Goal: Task Accomplishment & Management: Complete application form

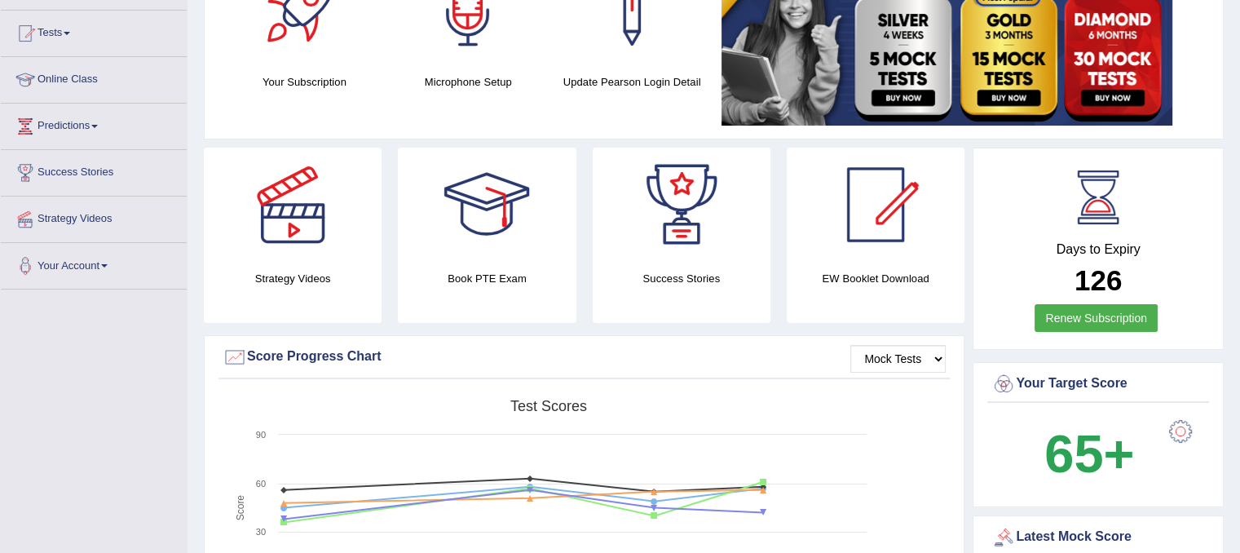
scroll to position [82, 0]
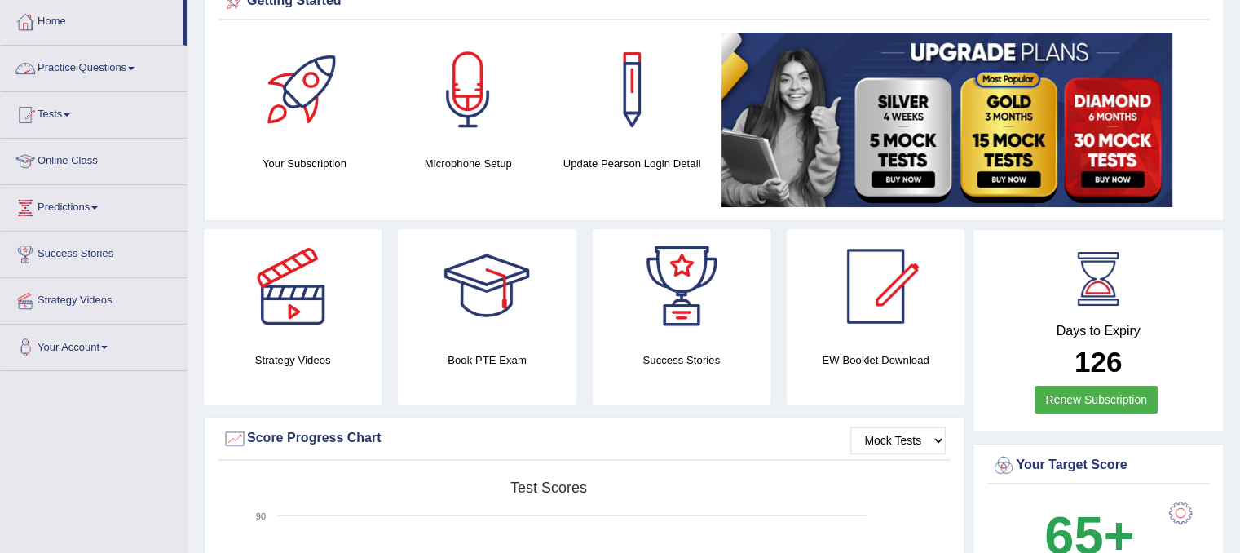
click at [87, 62] on link "Practice Questions" at bounding box center [94, 66] width 186 height 41
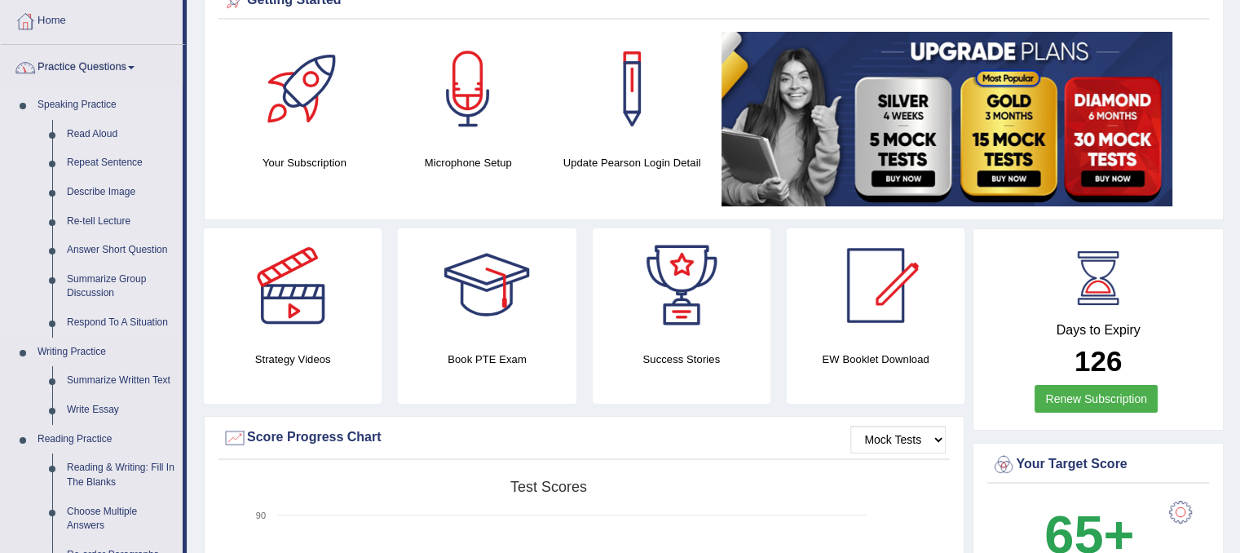
scroll to position [245, 0]
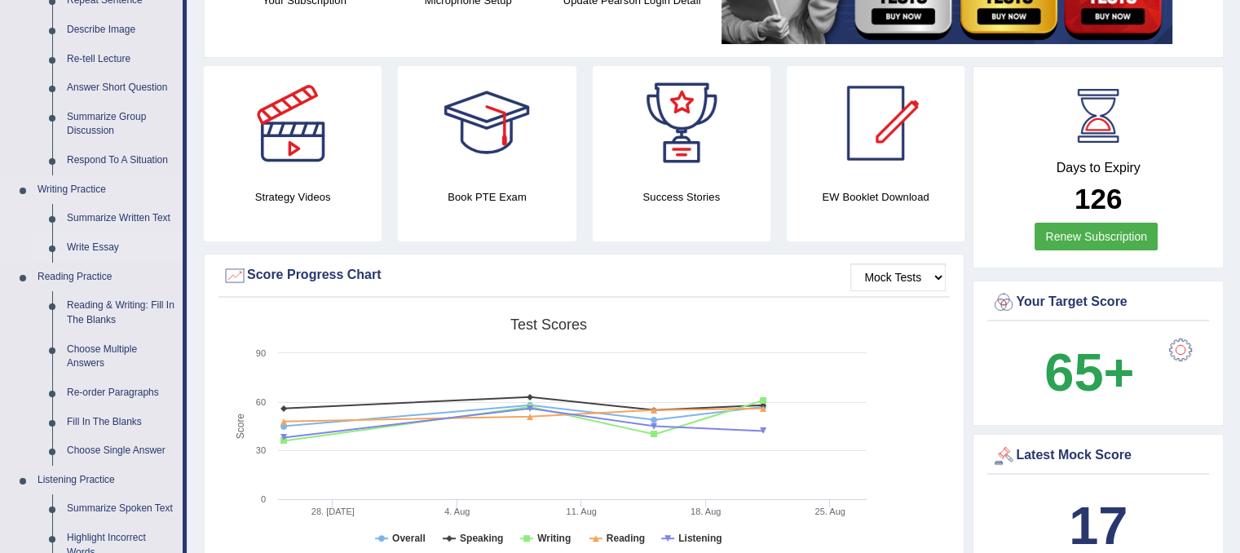
click at [110, 245] on link "Write Essay" at bounding box center [121, 247] width 123 height 29
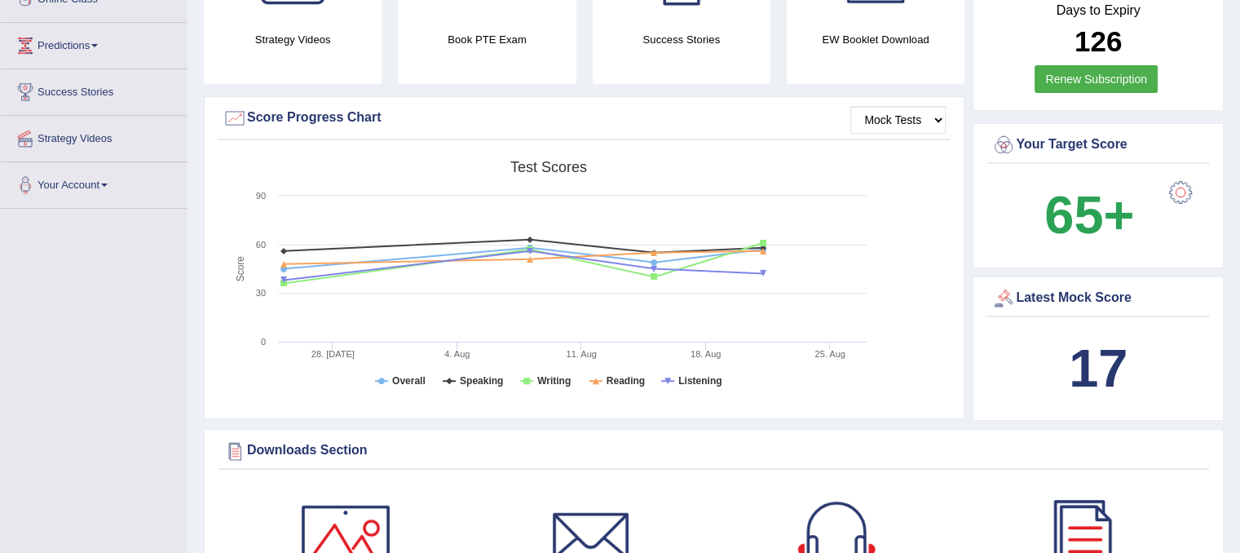
scroll to position [417, 0]
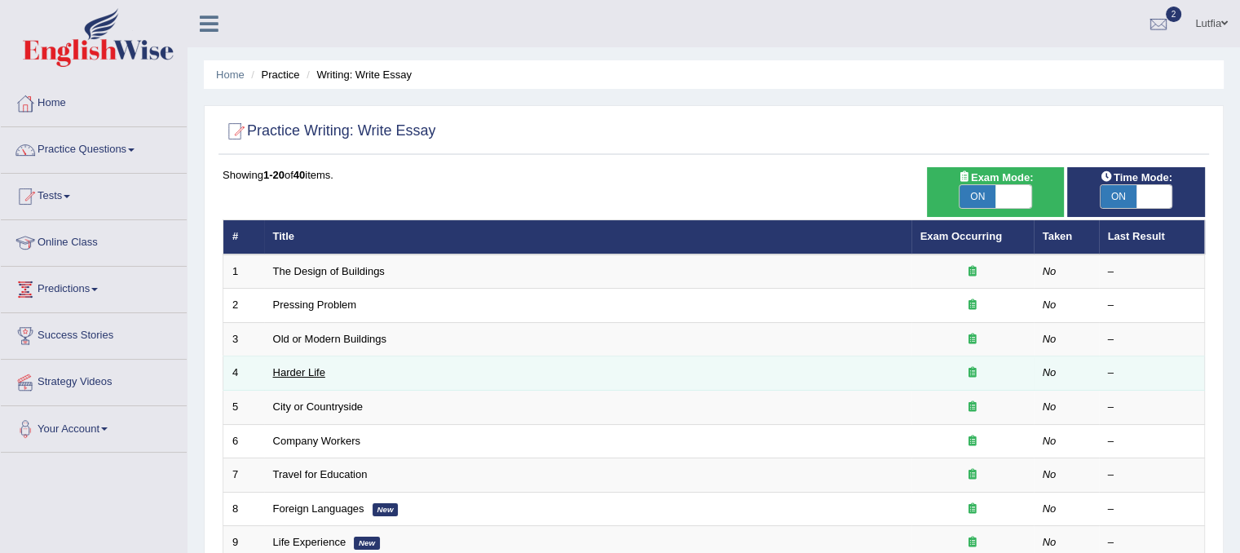
click at [323, 373] on link "Harder Life" at bounding box center [299, 372] width 52 height 12
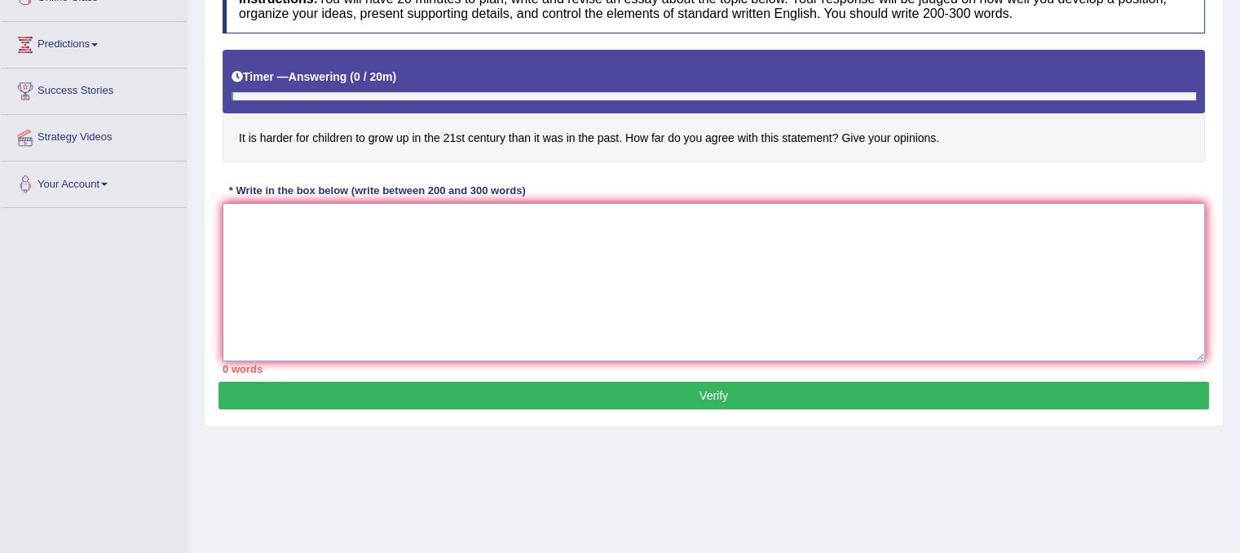
click at [261, 238] on textarea at bounding box center [714, 282] width 983 height 158
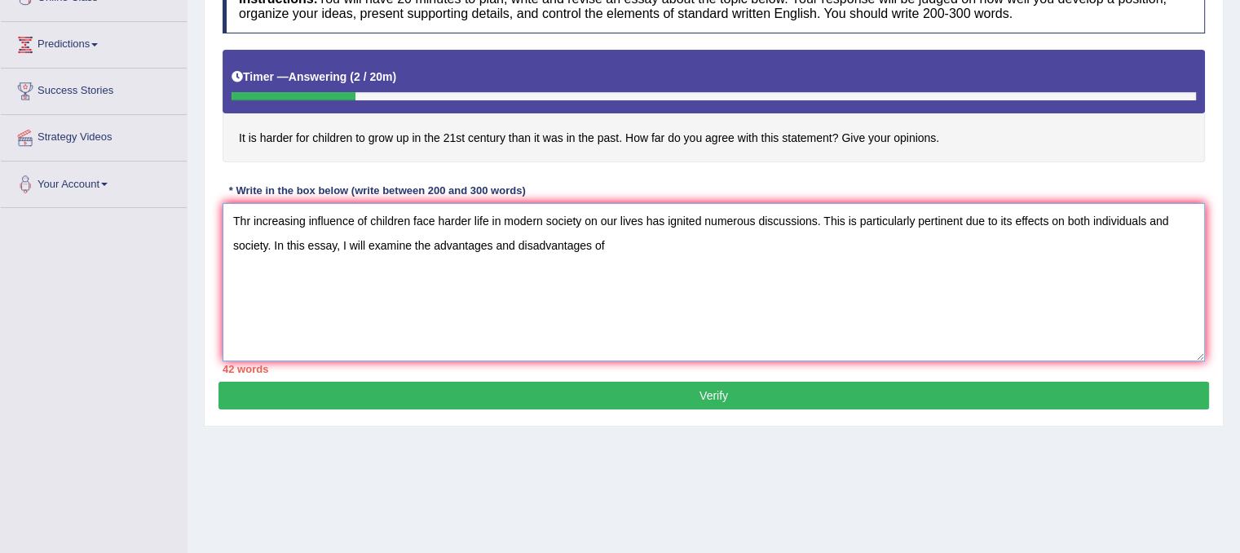
drag, startPoint x: 371, startPoint y: 218, endPoint x: 582, endPoint y: 230, distance: 211.5
click at [582, 230] on textarea "Thr increasing influence of children face harder life in modern society on our …" at bounding box center [714, 282] width 983 height 158
click at [607, 240] on textarea "Thr increasing influence of children face harder life in modern society on our …" at bounding box center [714, 282] width 983 height 158
paste textarea "children face harder life in modern society"
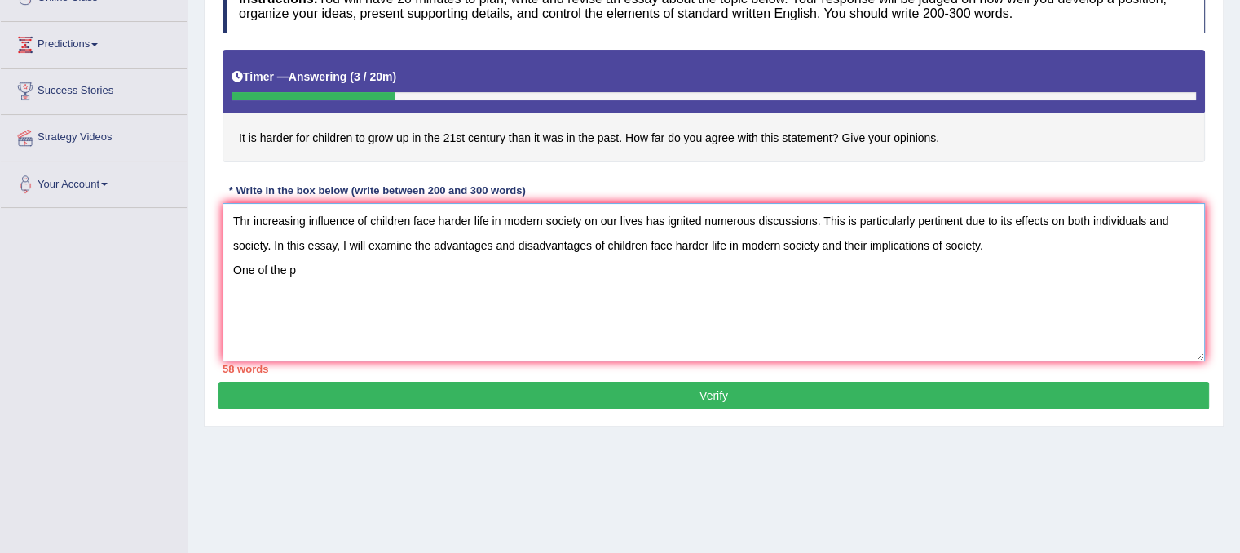
click at [414, 245] on textarea "Thr increasing influence of children face harder life in modern society on our …" at bounding box center [714, 282] width 983 height 158
click at [304, 273] on textarea "Thr increasing influence of children face harder life in modern society on our …" at bounding box center [714, 282] width 983 height 158
click at [400, 267] on textarea "Thr increasing influence of children face harder life in modern society on our …" at bounding box center [714, 282] width 983 height 158
click at [409, 268] on textarea "Thr increasing influence of children face harder life in modern society on our …" at bounding box center [714, 282] width 983 height 158
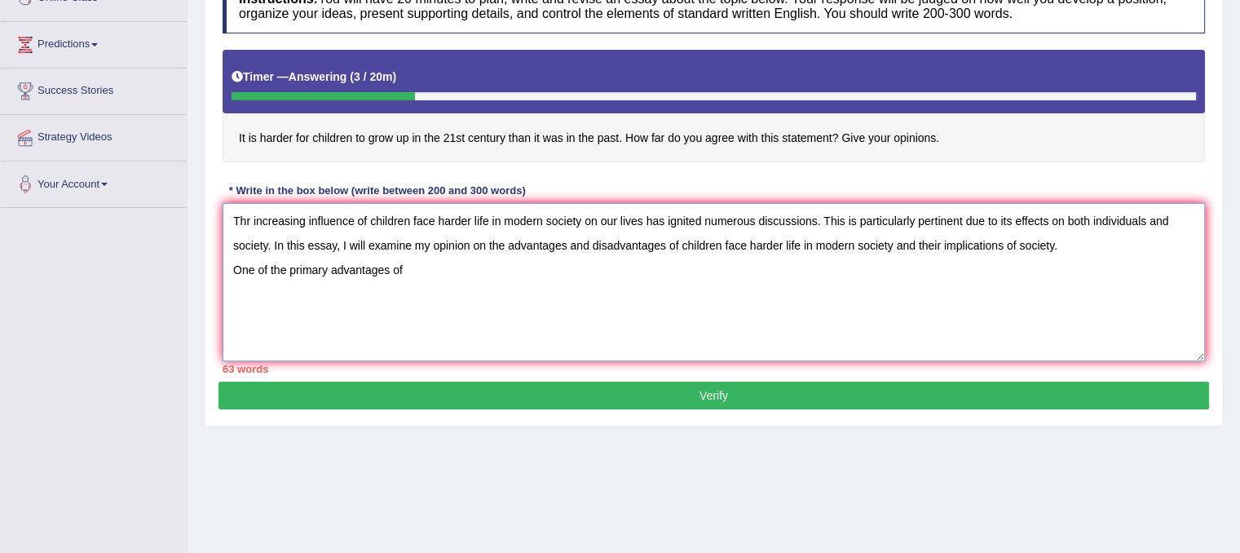
click at [409, 268] on textarea "Thr increasing influence of children face harder life in modern society on our …" at bounding box center [714, 282] width 983 height 158
paste textarea "children face harder life in modern society"
click at [403, 266] on textarea "Thr increasing influence of children face harder life in modern society on our …" at bounding box center [714, 282] width 983 height 158
click at [616, 271] on textarea "Thr increasing influence of children face harder life in modern society on our …" at bounding box center [714, 282] width 983 height 158
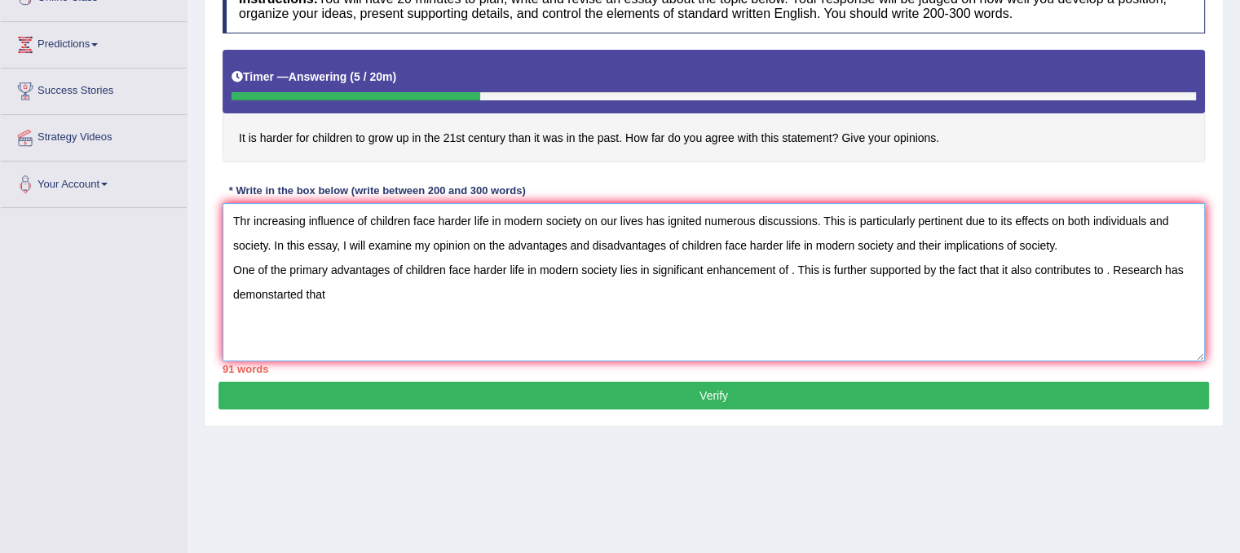
click at [773, 273] on textarea "Thr increasing influence of children face harder life in modern society on our …" at bounding box center [714, 282] width 983 height 158
click at [361, 299] on textarea "Thr increasing influence of children face harder life in modern society on our …" at bounding box center [714, 282] width 983 height 158
paste textarea "children face harder life in modern society"
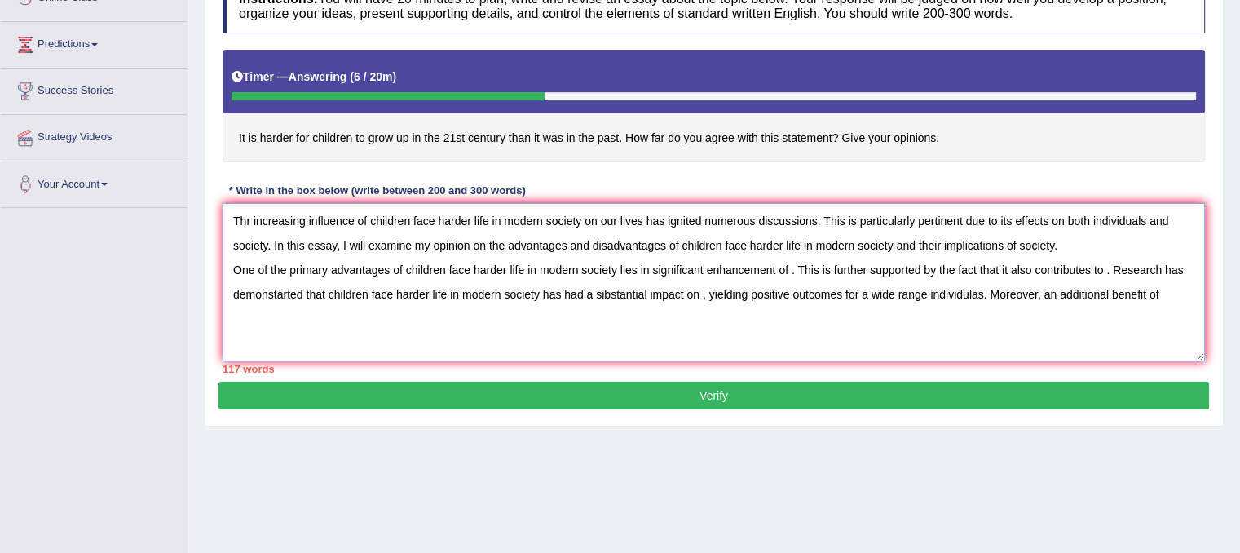
paste textarea "children face harder life in modern society"
click at [411, 322] on textarea "Thr increasing influence of children face harder life in modern society on our …" at bounding box center [714, 282] width 983 height 158
click at [1148, 291] on textarea "Thr increasing influence of children face harder life in modern society on our …" at bounding box center [714, 282] width 983 height 158
click at [444, 316] on textarea "Thr increasing influence of children face harder life in modern society on our …" at bounding box center [714, 282] width 983 height 158
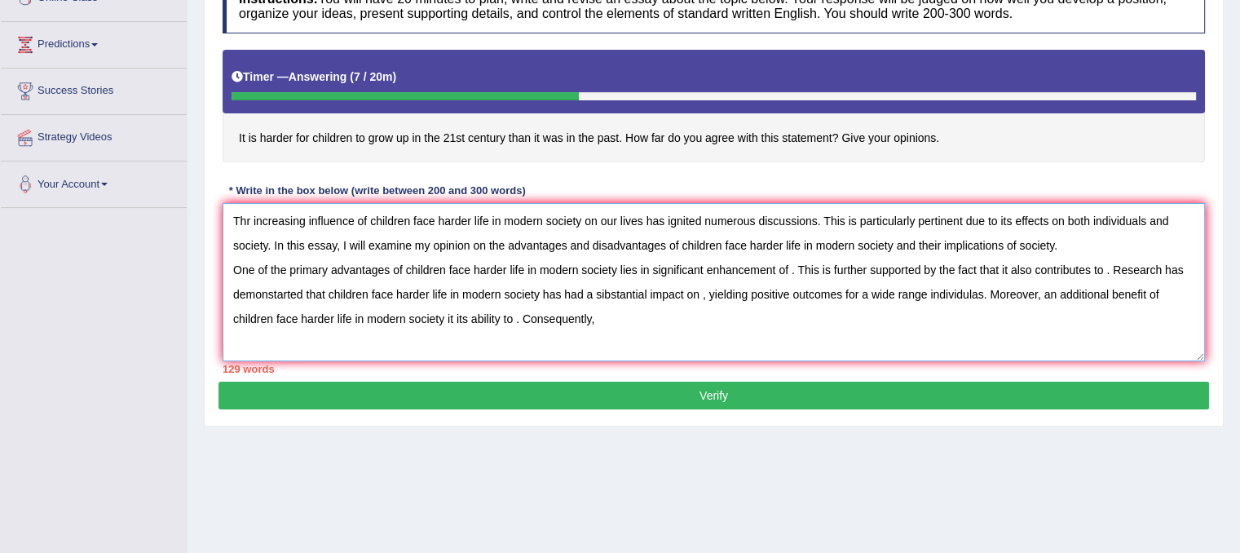
paste textarea "children face harder life in modern society"
click at [594, 315] on textarea "Thr increasing influence of children face harder life in modern society on our …" at bounding box center [714, 282] width 983 height 158
click at [597, 315] on textarea "Thr increasing influence of children face harder life in modern society on our …" at bounding box center [714, 282] width 983 height 158
paste textarea "children face harder life in modern society"
click at [598, 317] on textarea "Thr increasing influence of children face harder life in modern society on our …" at bounding box center [714, 282] width 983 height 158
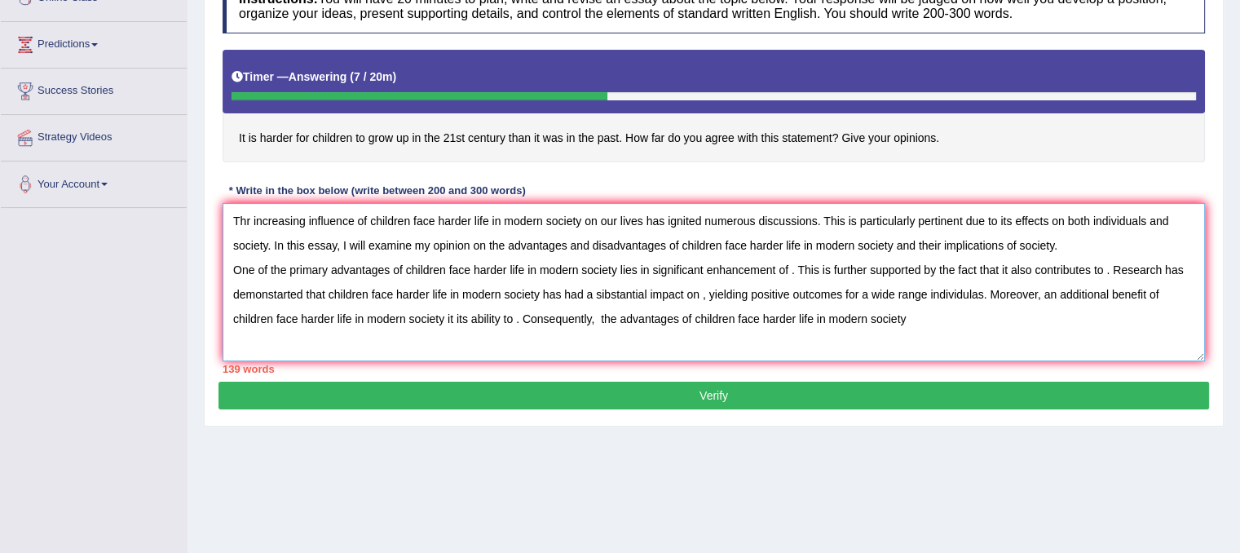
click at [917, 317] on textarea "Thr increasing influence of children face harder life in modern society on our …" at bounding box center [714, 282] width 983 height 158
click at [250, 219] on textarea "Thr increasing influence of children face harder life in modern society on our …" at bounding box center [714, 282] width 983 height 158
click at [269, 244] on textarea "The increasing influence of children face harder life in modern society on our …" at bounding box center [714, 282] width 983 height 158
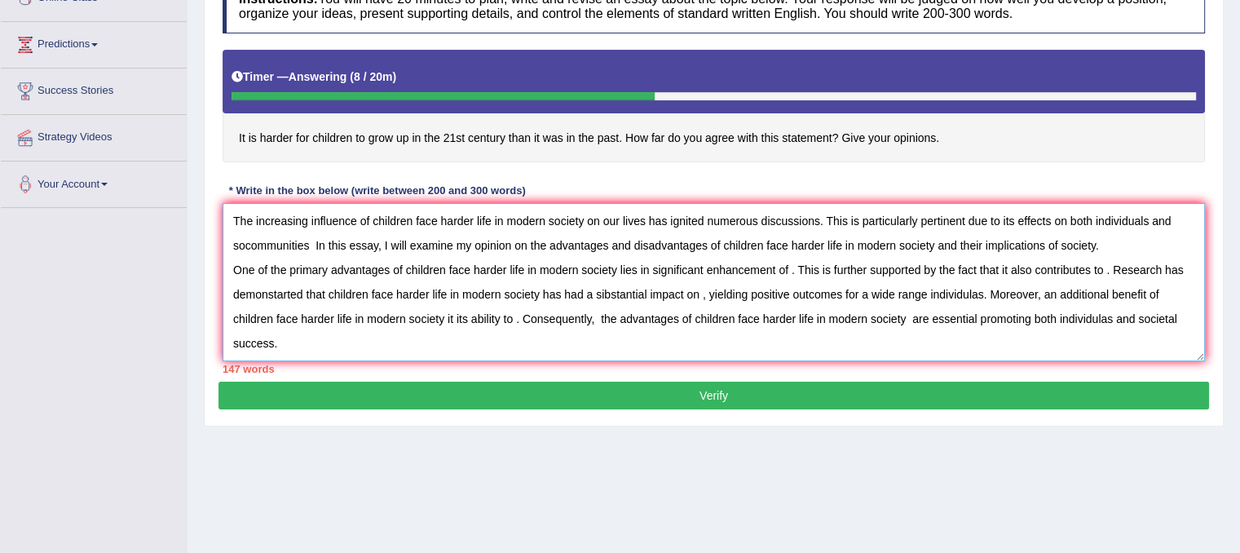
click at [245, 243] on textarea "The increasing influence of children face harder life in modern society on our …" at bounding box center [714, 282] width 983 height 158
click at [297, 240] on textarea "The increasing influence of children face harder life in modern society on our …" at bounding box center [714, 282] width 983 height 158
click at [306, 244] on textarea "The increasing influence of children face harder life in modern society on our …" at bounding box center [714, 282] width 983 height 158
click at [285, 343] on textarea "The increasing influence of children face harder life in modern society on our …" at bounding box center [714, 282] width 983 height 158
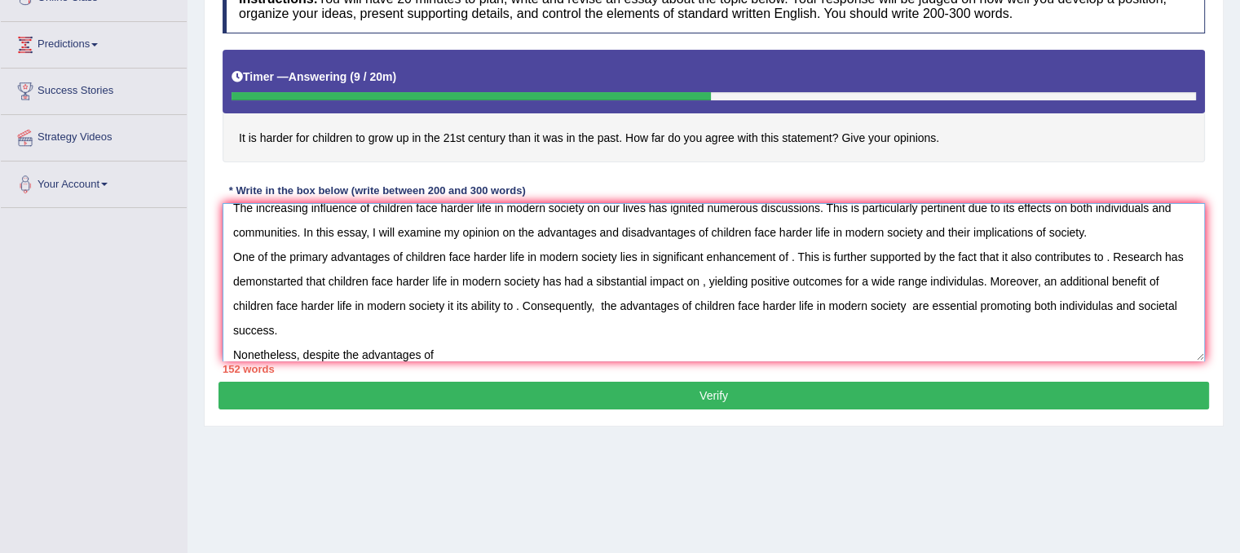
paste textarea "children face harder life in modern society"
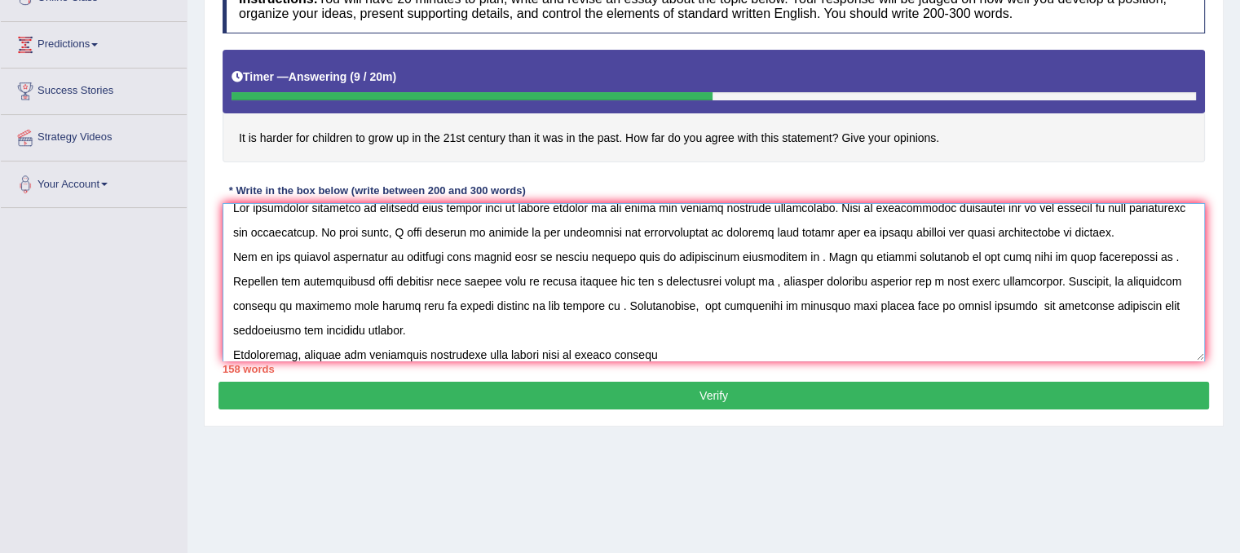
click at [433, 351] on textarea at bounding box center [714, 282] width 983 height 158
click at [649, 343] on textarea at bounding box center [714, 282] width 983 height 158
paste textarea "children face harder life in modern society"
click at [1008, 358] on textarea at bounding box center [714, 282] width 983 height 158
paste textarea "children face harder life in modern society"
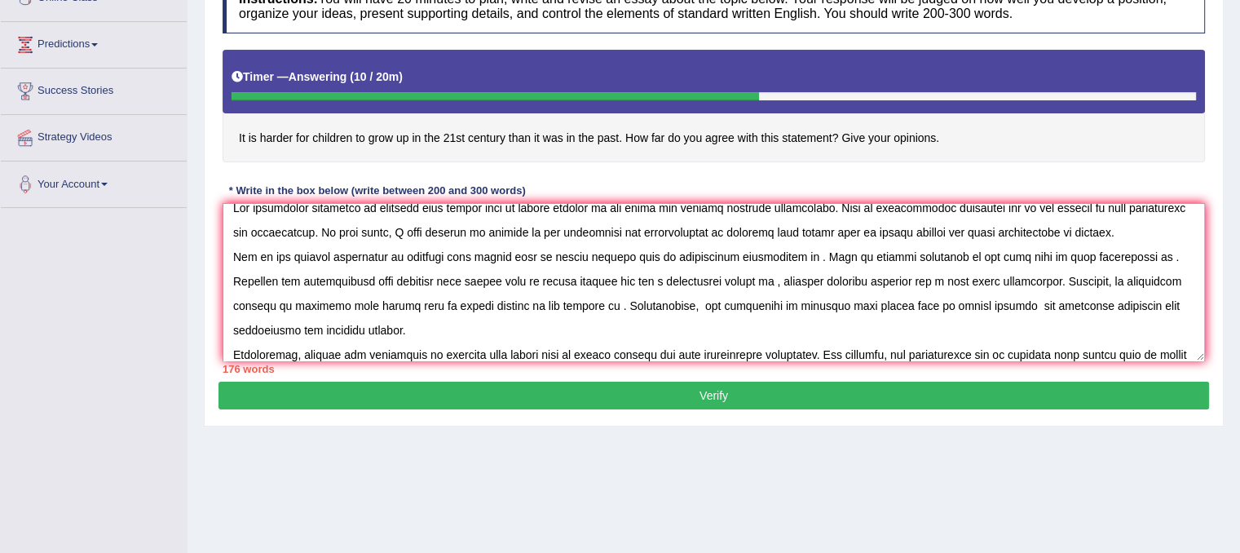
scroll to position [38, 0]
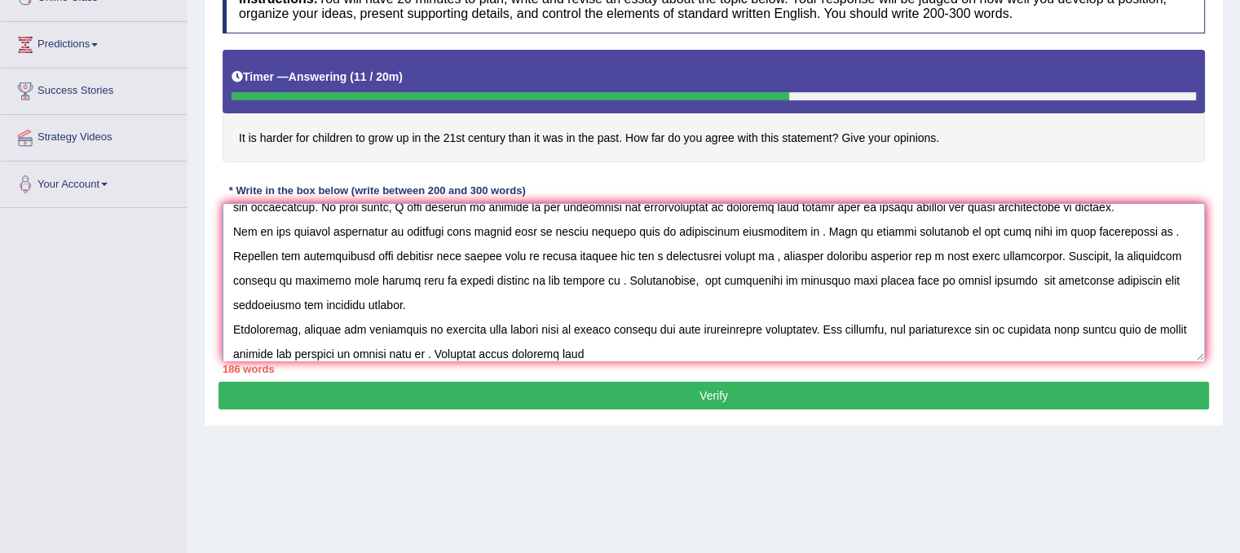
click at [588, 356] on textarea at bounding box center [714, 282] width 983 height 158
paste textarea "children face harder life in modern society"
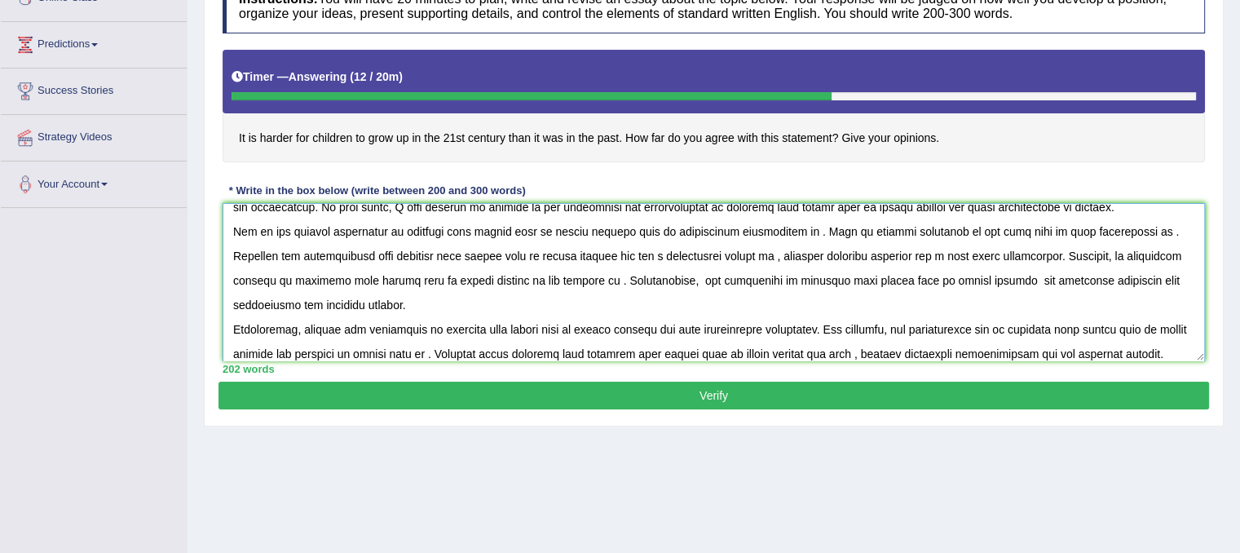
click at [950, 350] on textarea at bounding box center [714, 282] width 983 height 158
click at [1098, 350] on textarea at bounding box center [714, 282] width 983 height 158
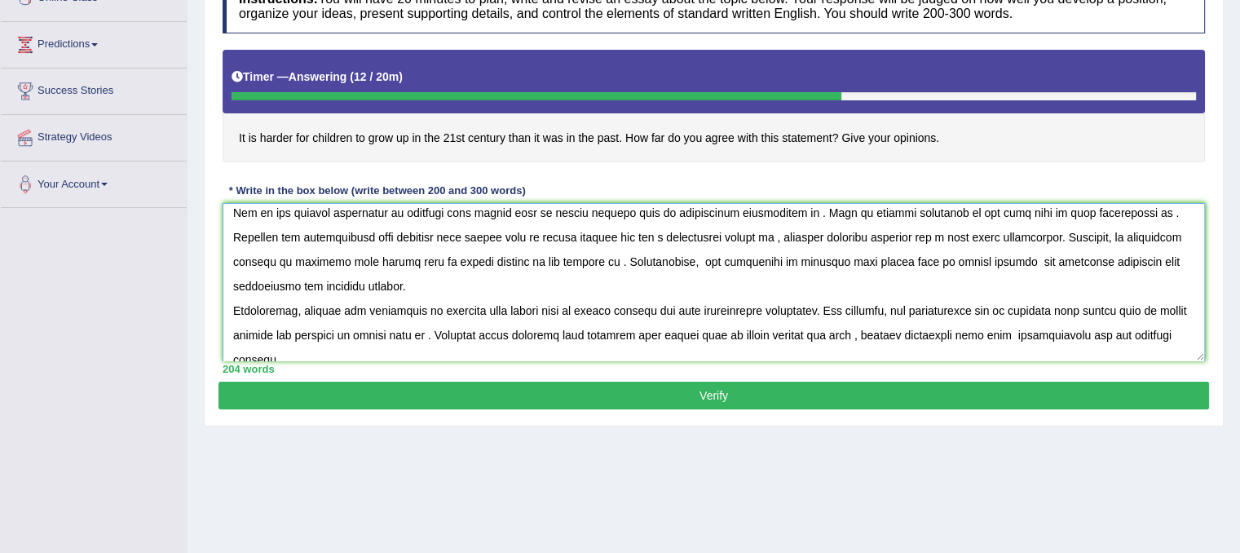
scroll to position [73, 0]
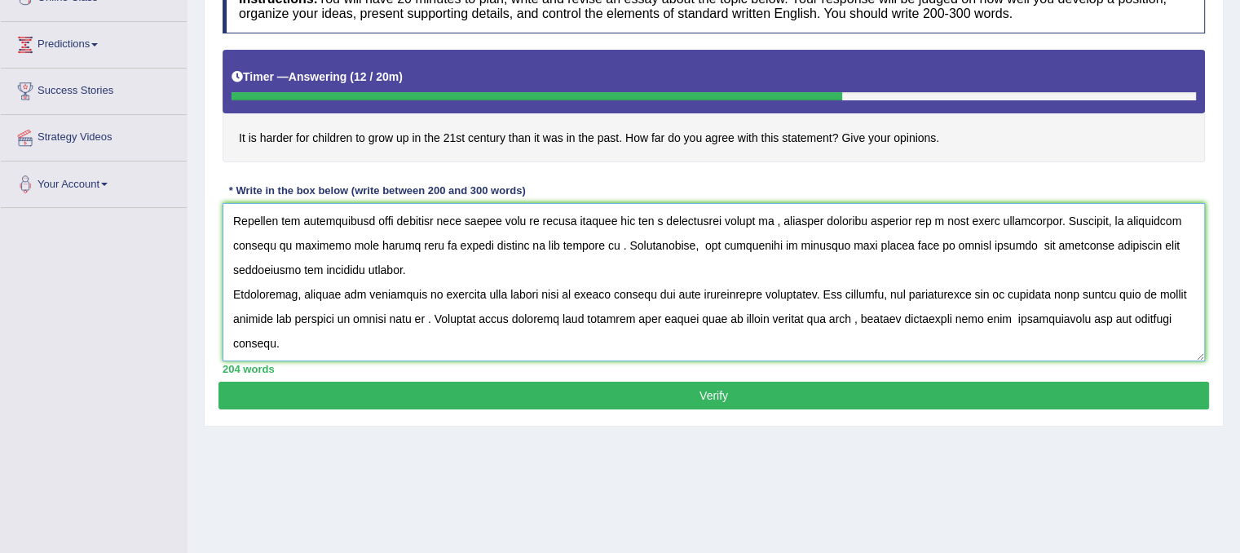
click at [294, 342] on textarea at bounding box center [714, 282] width 983 height 158
click at [342, 343] on textarea at bounding box center [714, 282] width 983 height 158
paste textarea "children face harder life in modern society"
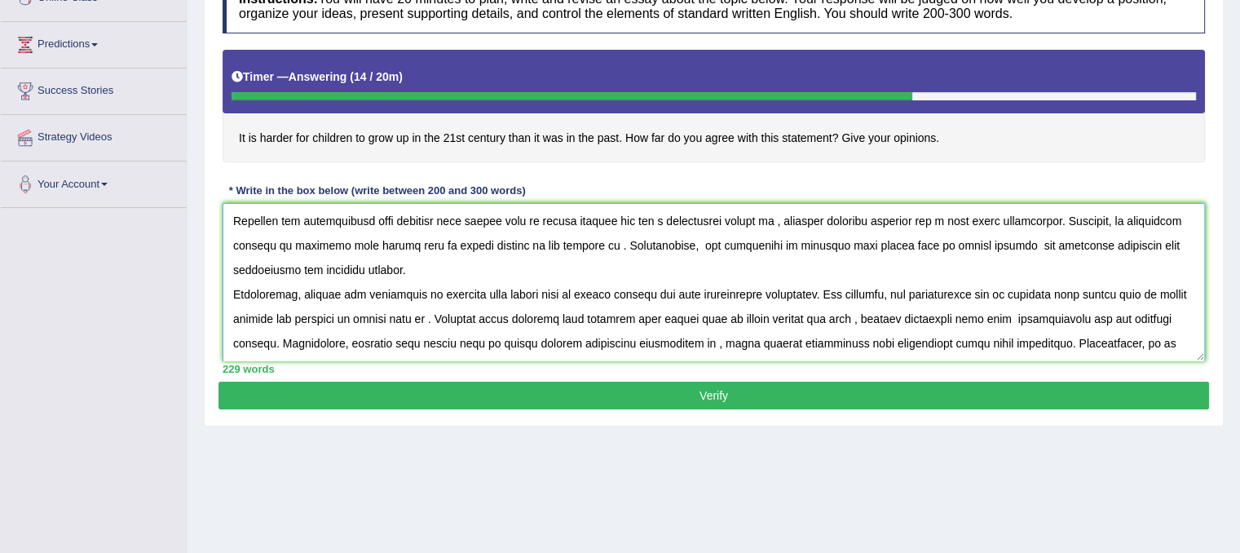
scroll to position [87, 0]
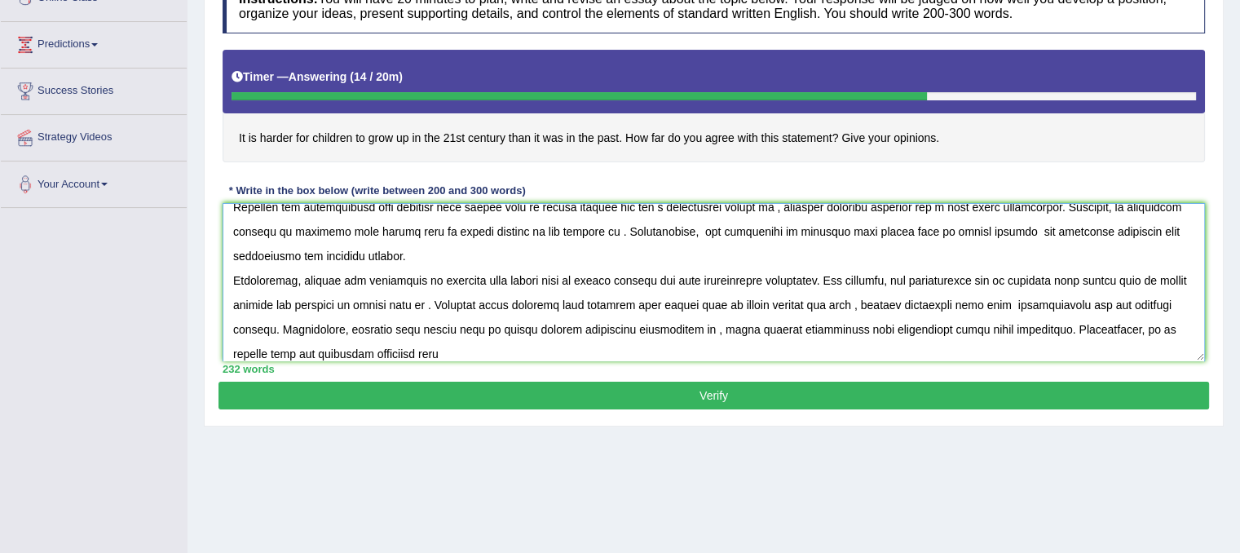
drag, startPoint x: 421, startPoint y: 287, endPoint x: 395, endPoint y: 351, distance: 68.4
click at [395, 351] on textarea at bounding box center [714, 282] width 983 height 158
paste textarea "children face harder life in modern society"
click at [321, 350] on textarea at bounding box center [714, 282] width 983 height 158
click at [605, 348] on textarea at bounding box center [714, 282] width 983 height 158
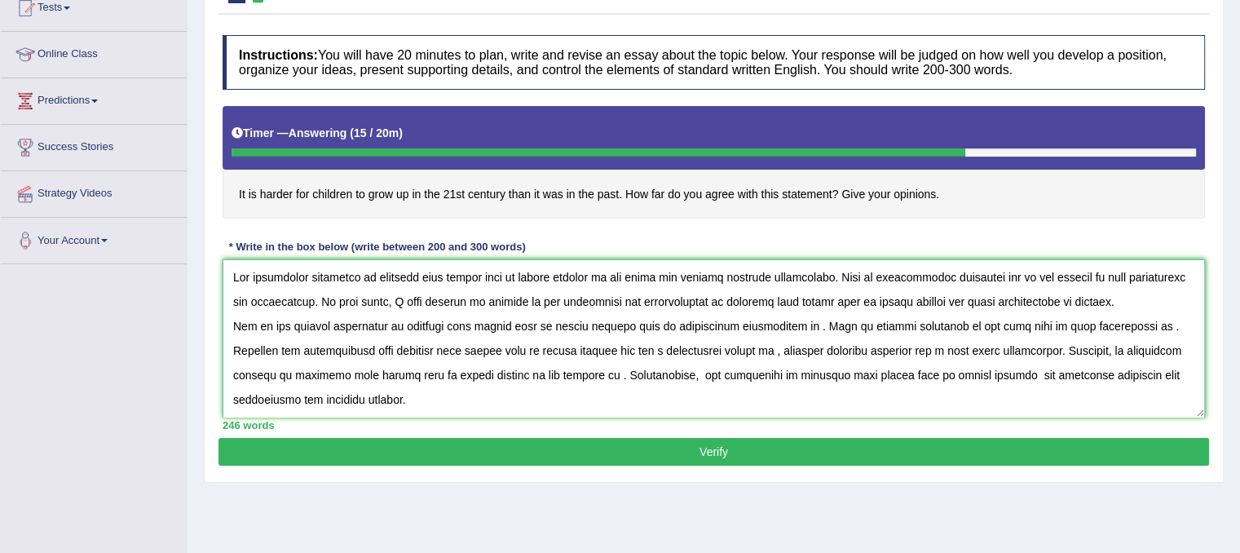
scroll to position [163, 0]
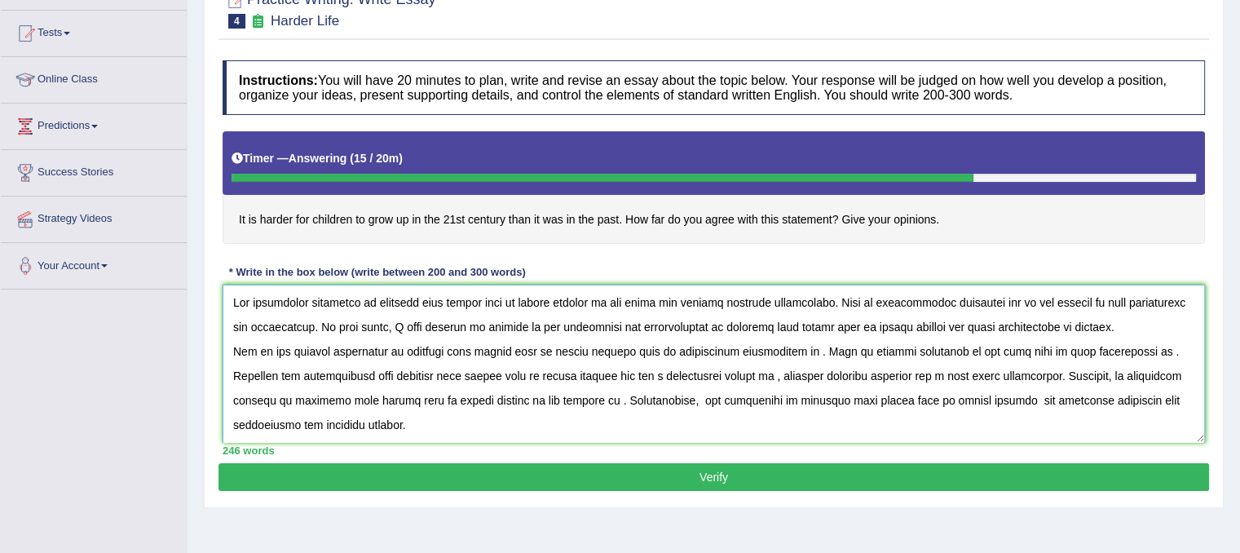
click at [788, 347] on textarea at bounding box center [714, 364] width 983 height 158
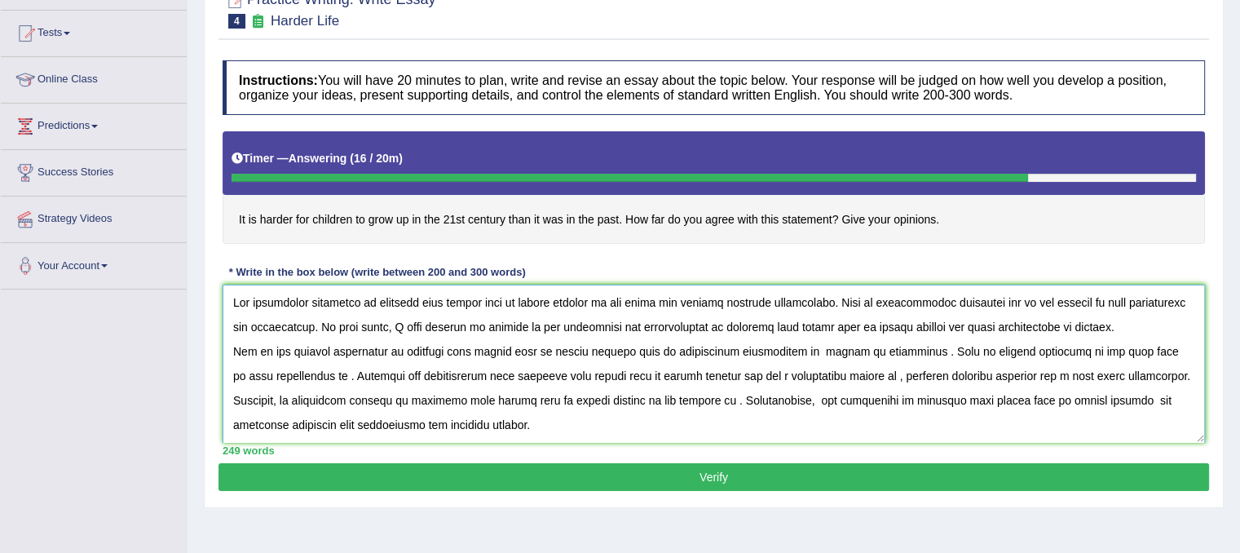
click at [299, 373] on textarea at bounding box center [714, 364] width 983 height 158
click at [340, 376] on textarea at bounding box center [714, 364] width 983 height 158
click at [976, 375] on textarea at bounding box center [714, 364] width 983 height 158
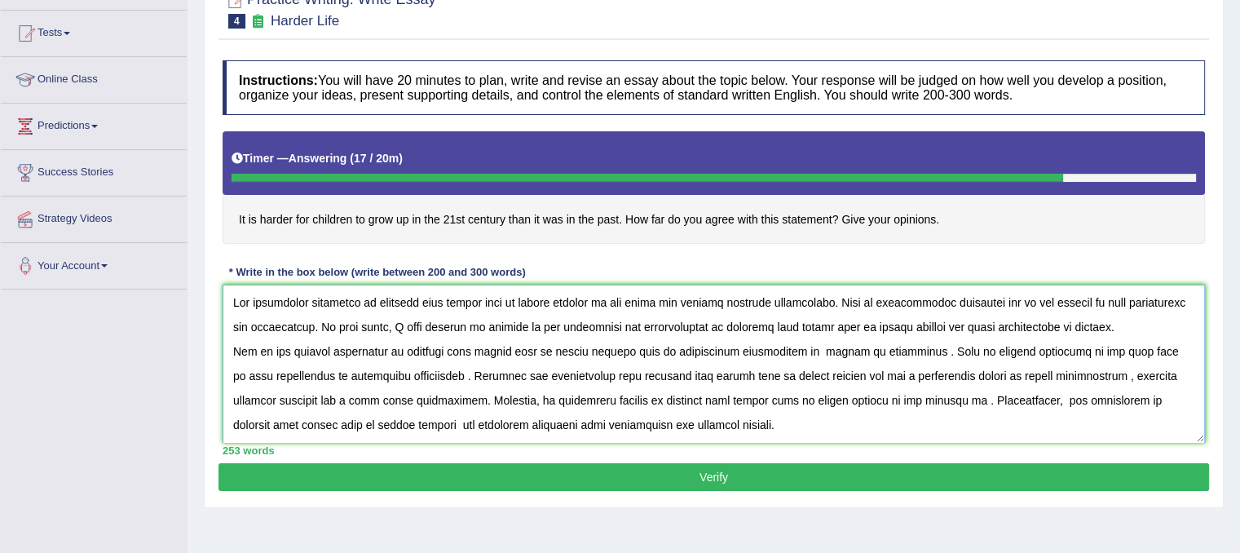
click at [881, 397] on textarea at bounding box center [714, 364] width 983 height 158
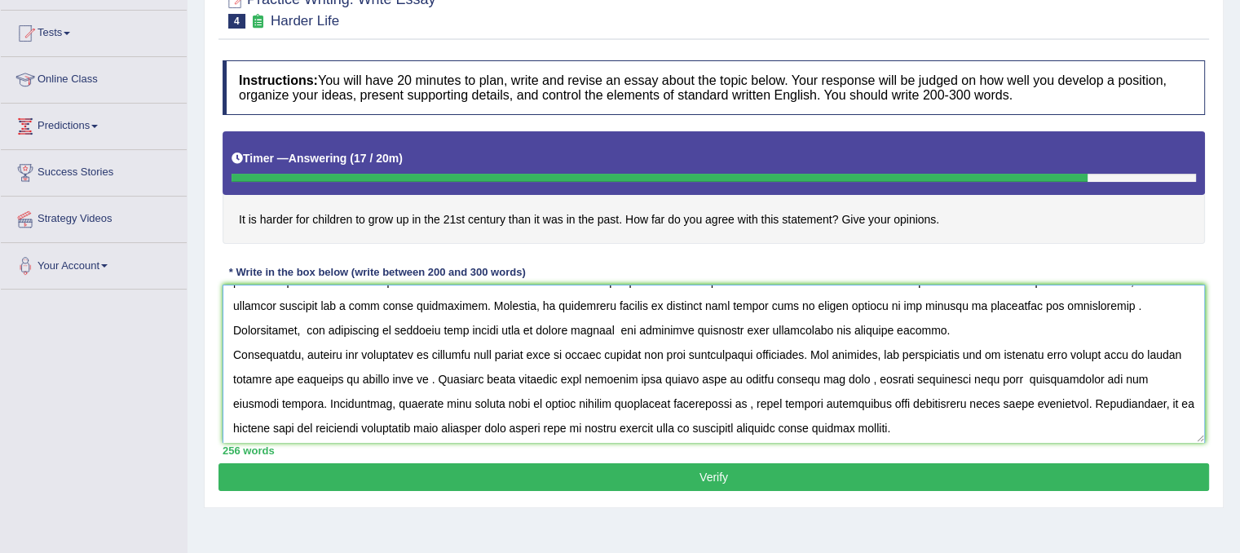
scroll to position [98, 0]
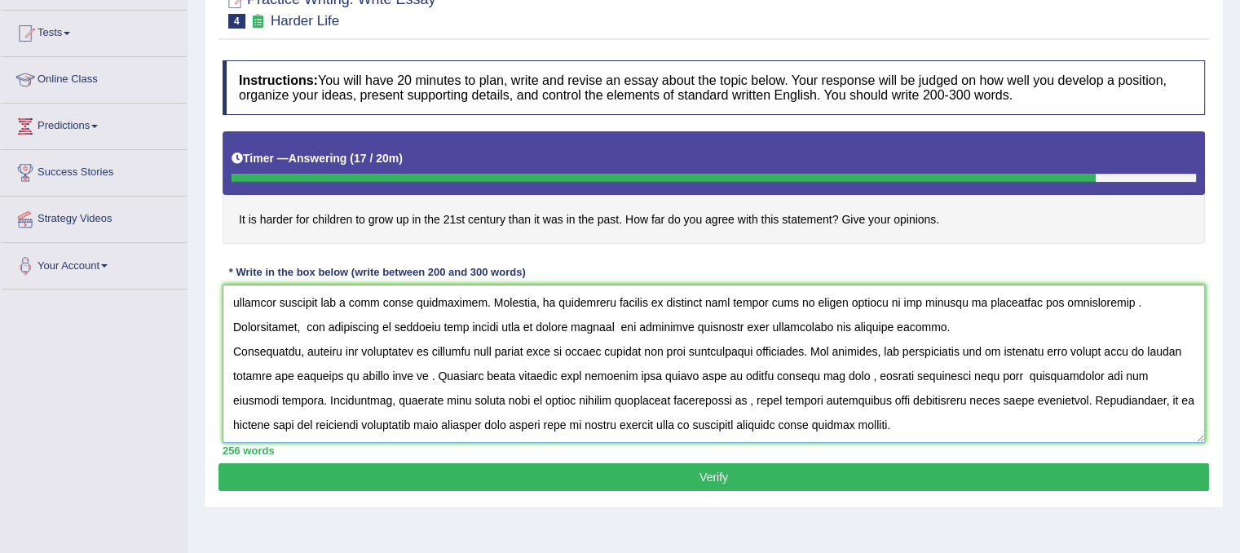
click at [422, 375] on textarea at bounding box center [714, 364] width 983 height 158
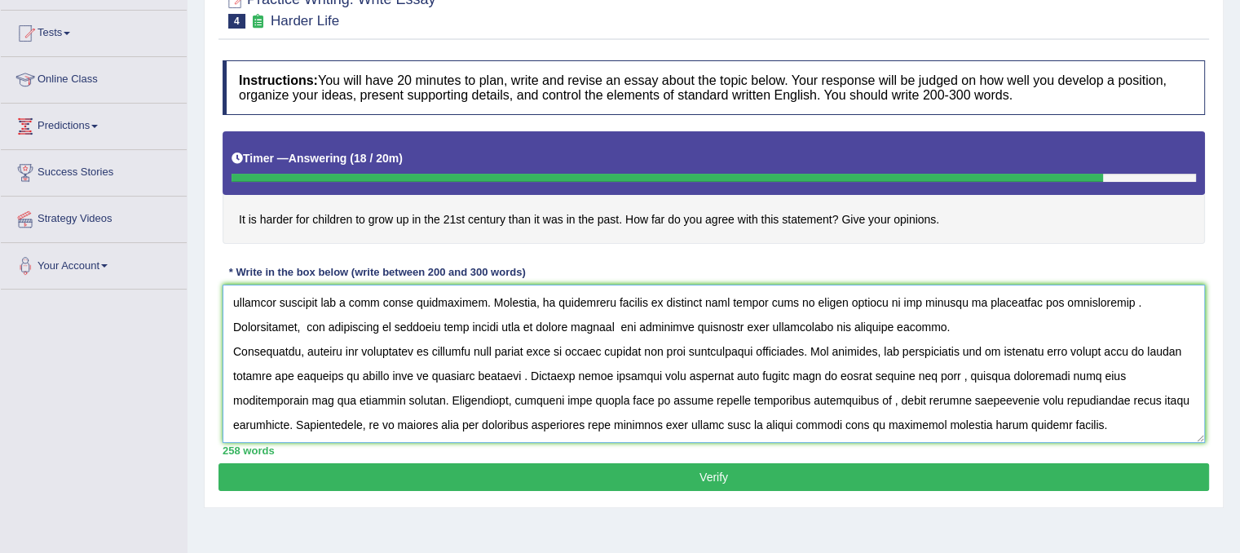
click at [946, 373] on textarea at bounding box center [714, 364] width 983 height 158
click at [858, 397] on textarea at bounding box center [714, 364] width 983 height 158
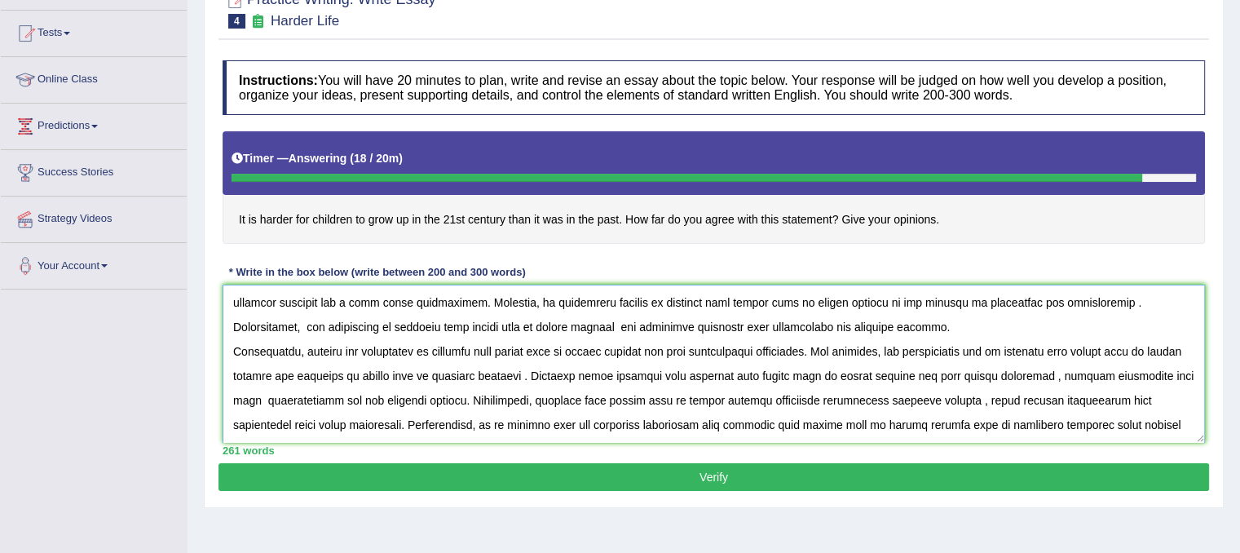
scroll to position [245, 0]
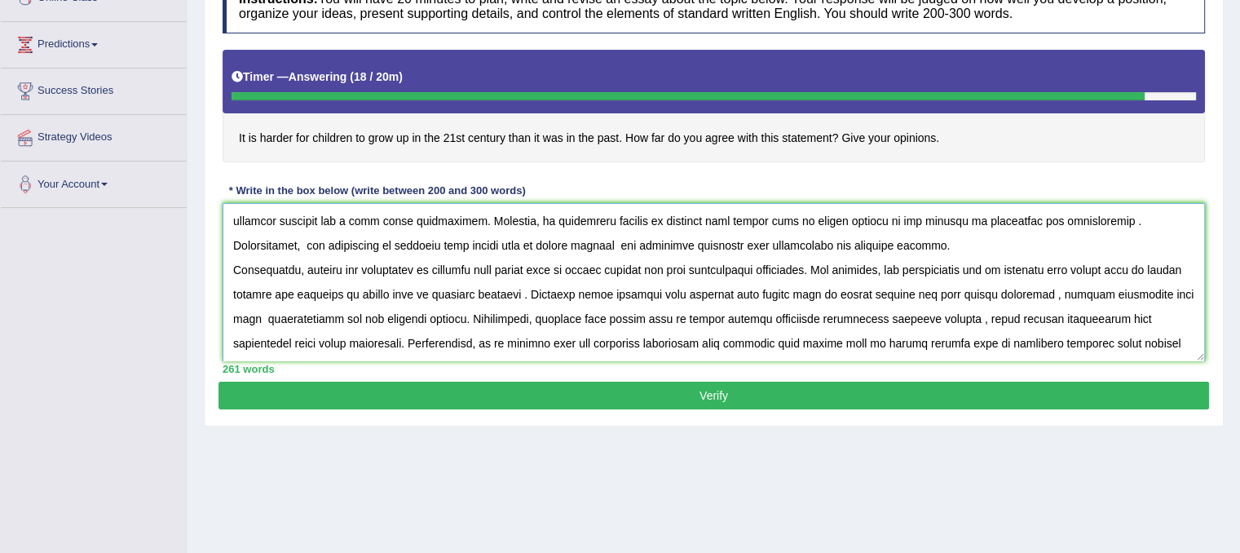
click at [1107, 338] on textarea at bounding box center [714, 282] width 983 height 158
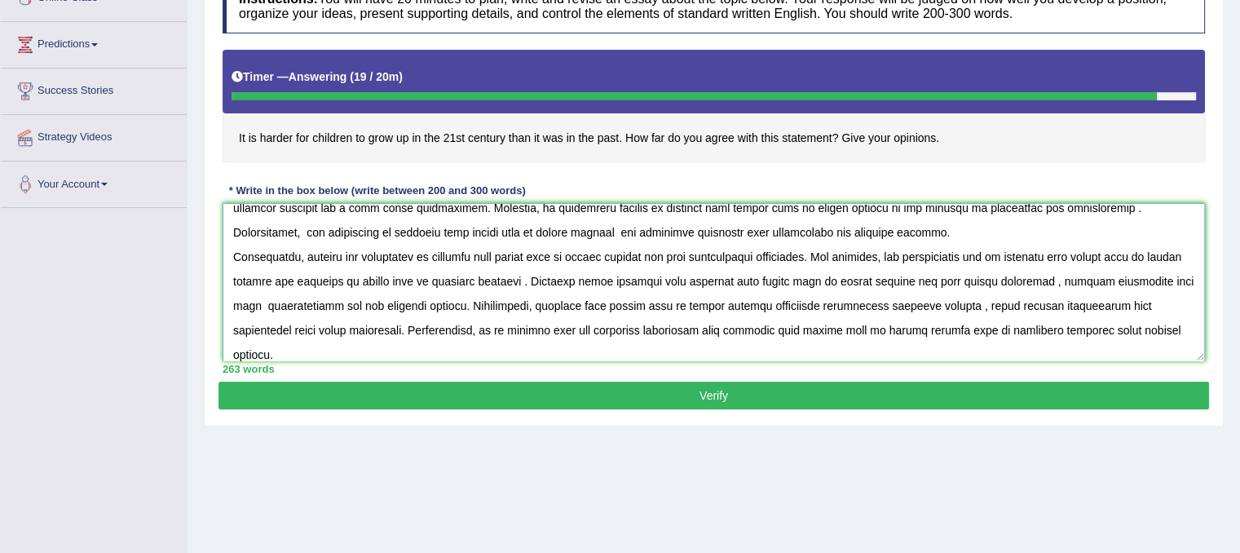
paste textarea "children face harder life in modern society"
type textarea "The increasing influence of children face harder life in modern society on our …"
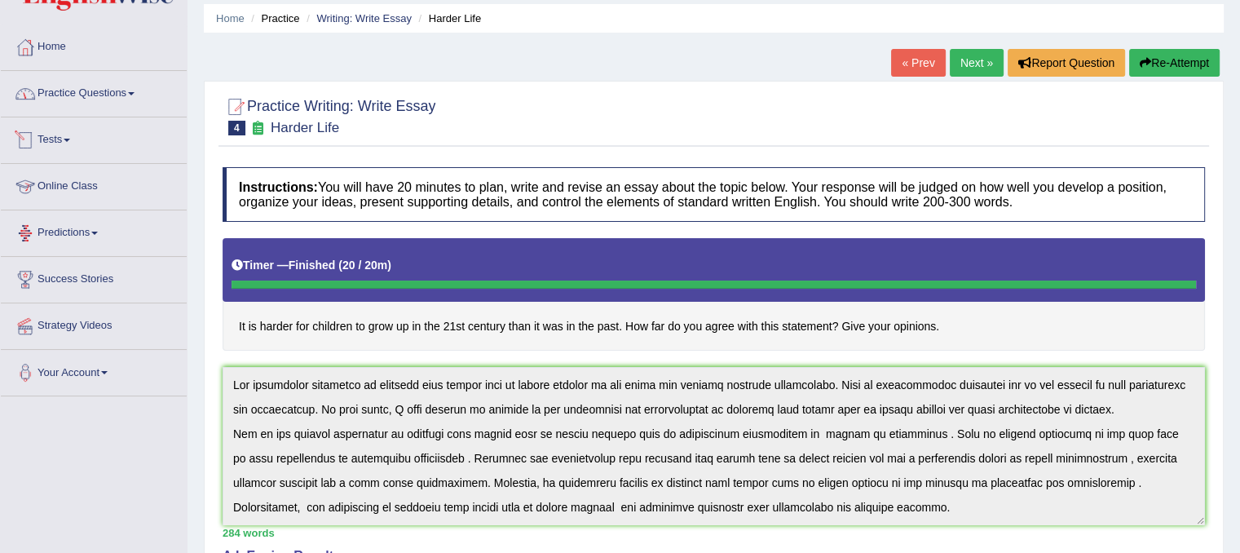
scroll to position [16, 0]
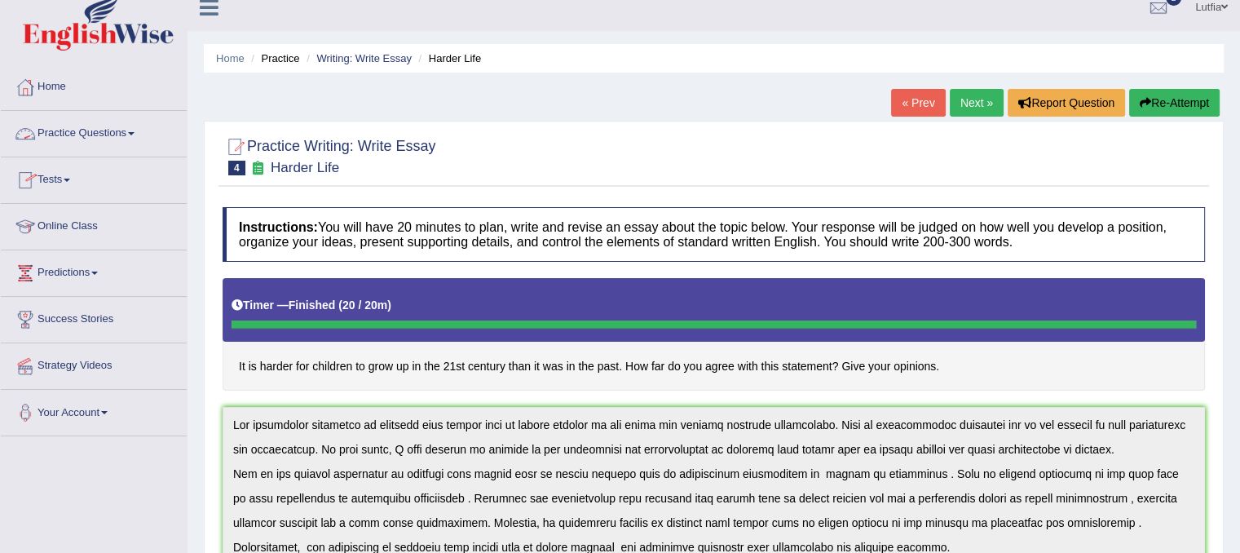
click at [77, 141] on link "Practice Questions" at bounding box center [94, 131] width 186 height 41
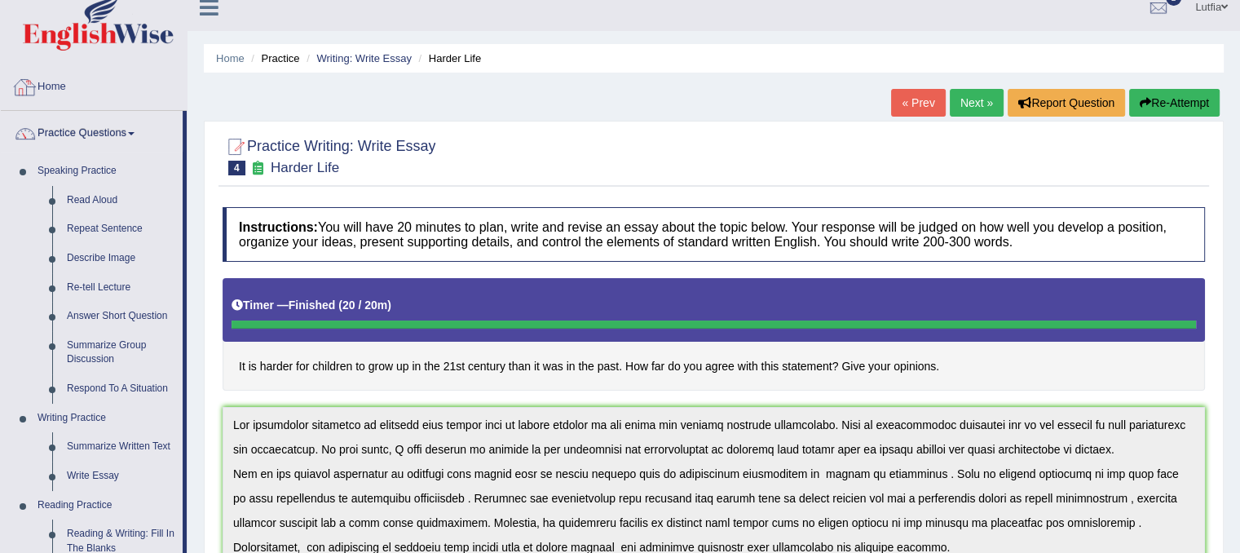
click at [65, 86] on link "Home" at bounding box center [94, 84] width 186 height 41
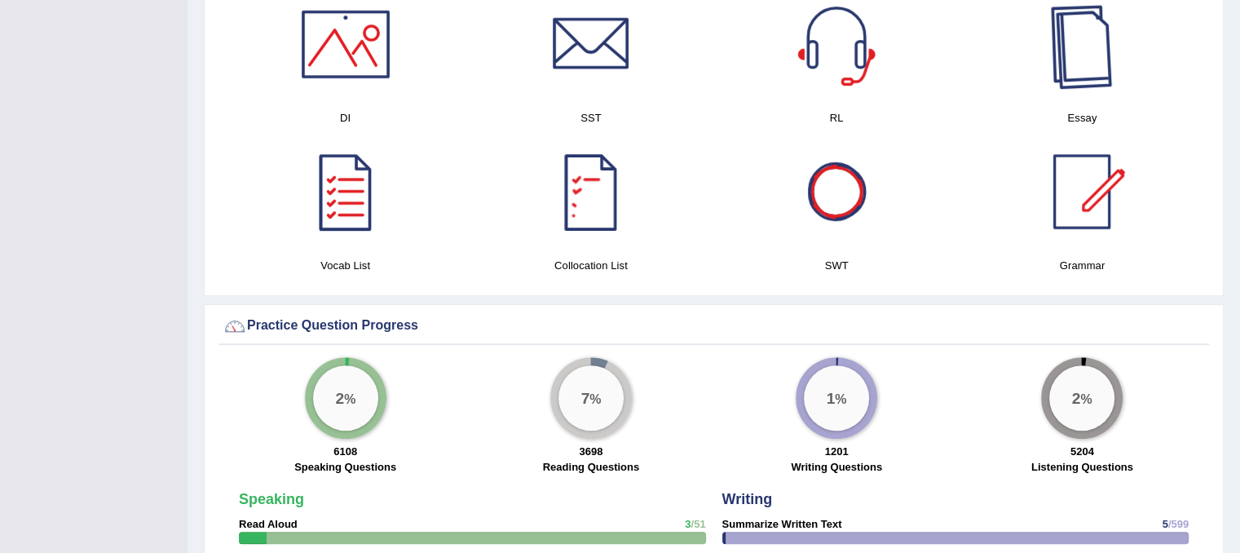
click at [1080, 66] on div at bounding box center [1082, 44] width 114 height 114
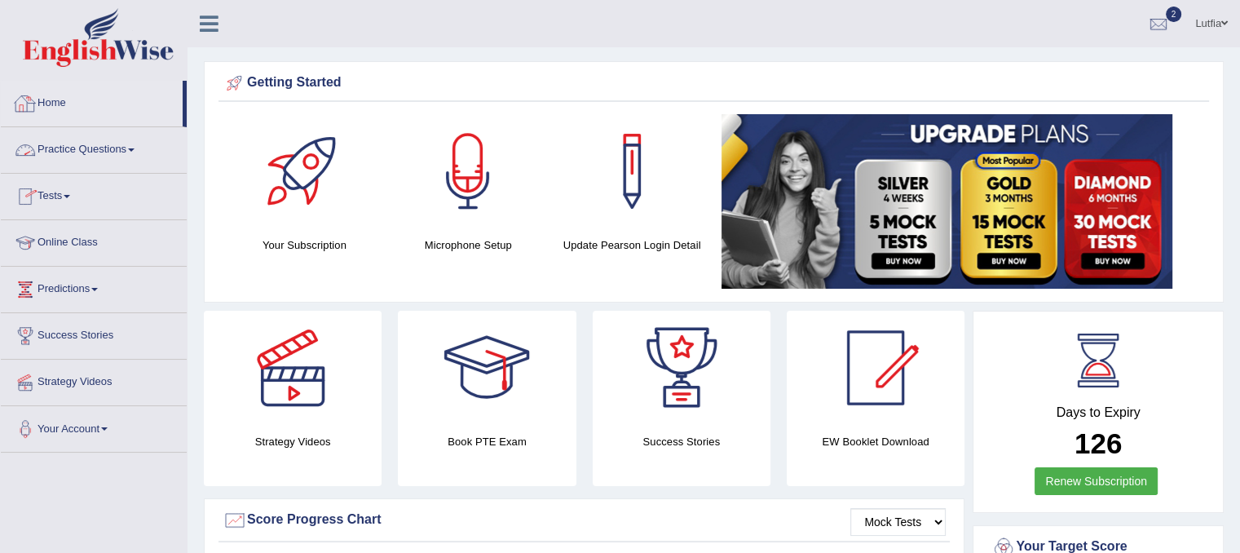
click at [106, 159] on link "Practice Questions" at bounding box center [94, 147] width 186 height 41
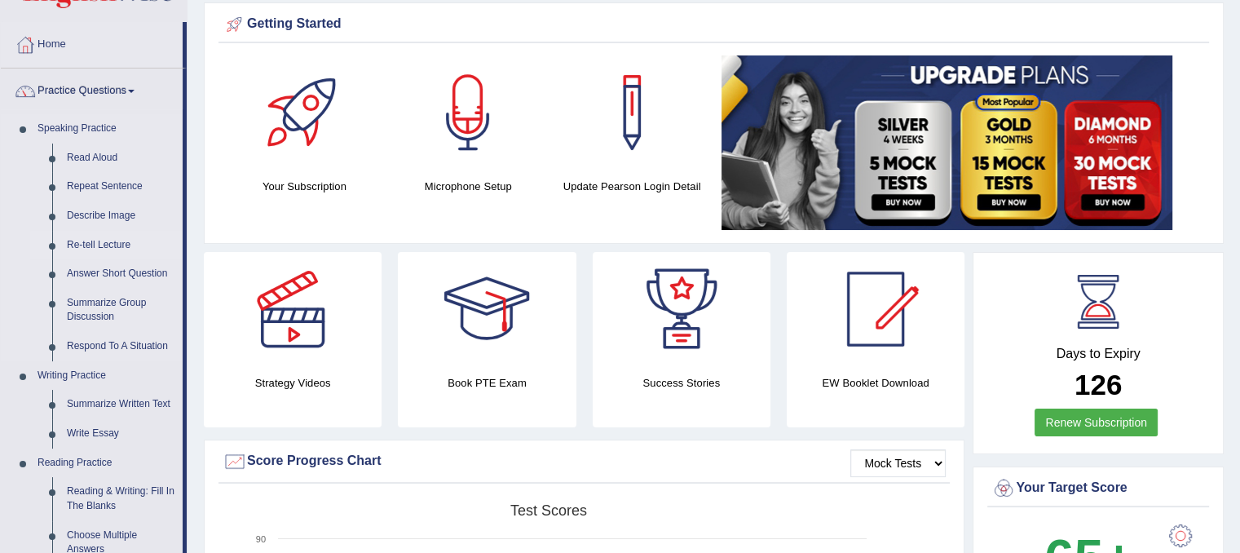
scroll to position [163, 0]
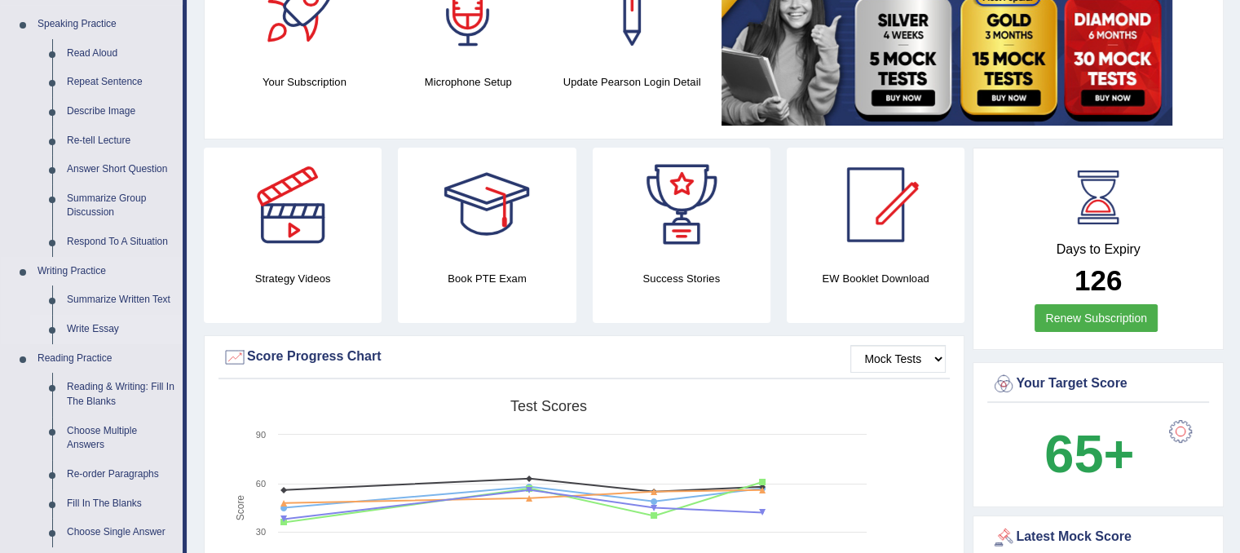
click at [112, 327] on link "Write Essay" at bounding box center [121, 329] width 123 height 29
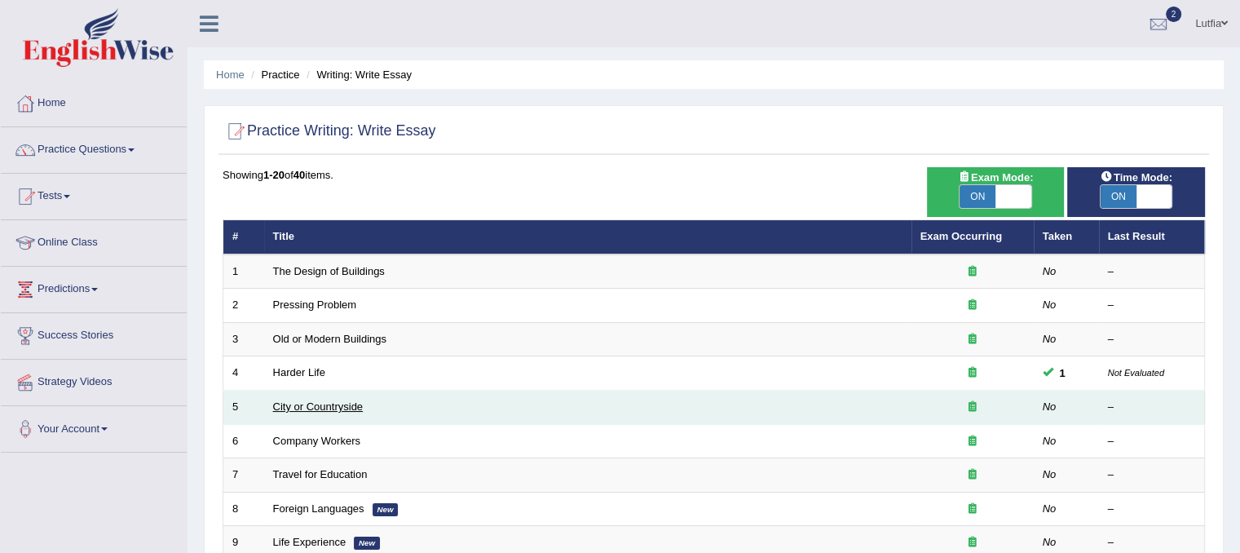
click at [356, 404] on link "City or Countryside" at bounding box center [318, 406] width 91 height 12
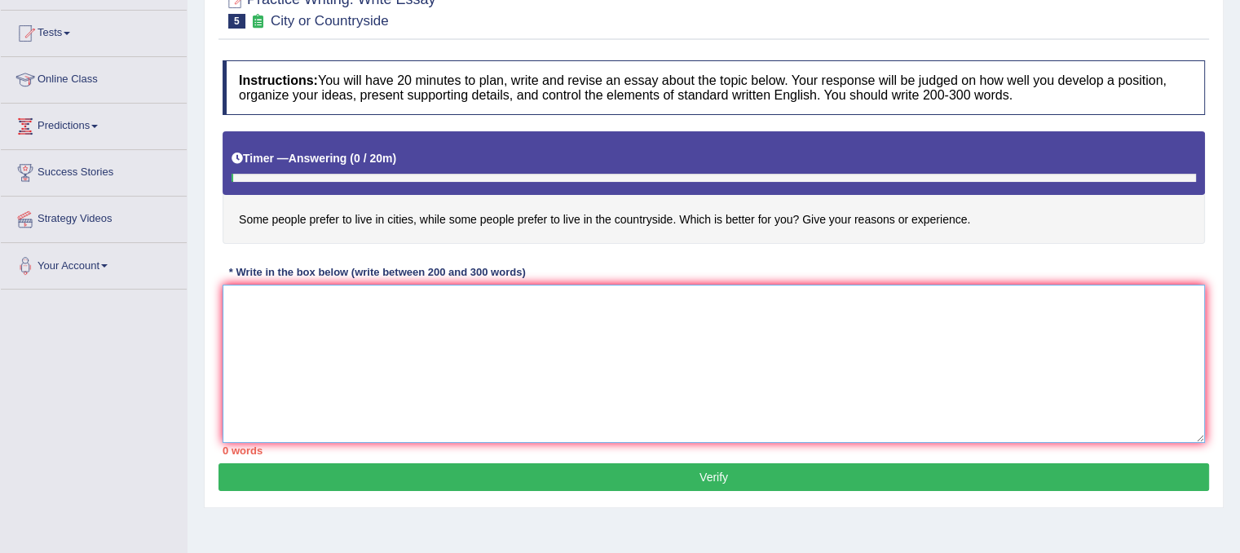
paste textarea "The increasing influence of [essay topic] on our lives has ignited numerous dis…"
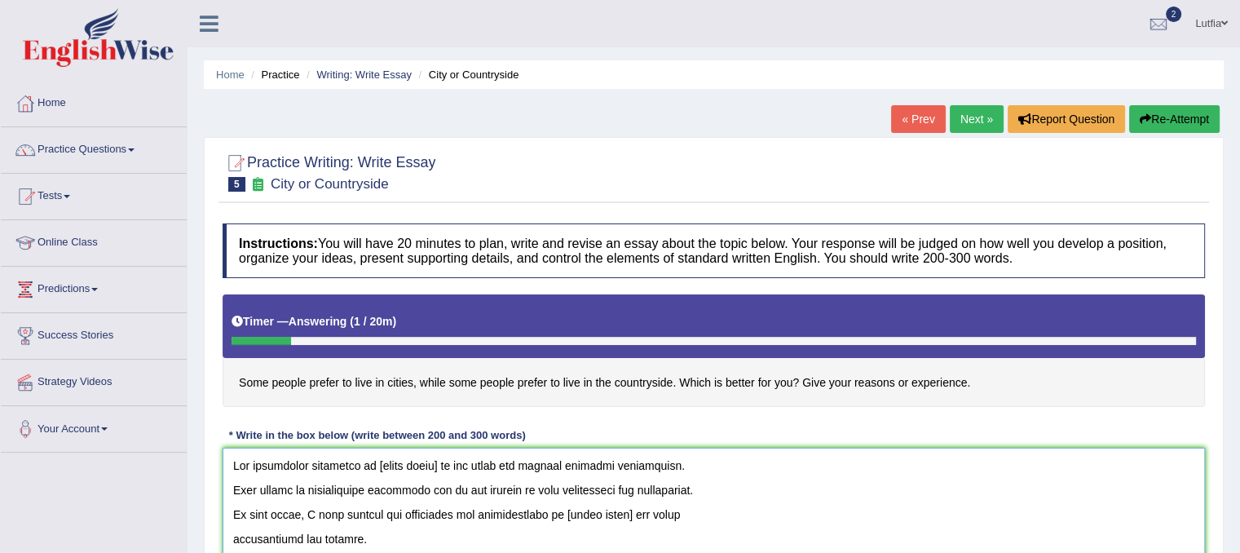
scroll to position [245, 0]
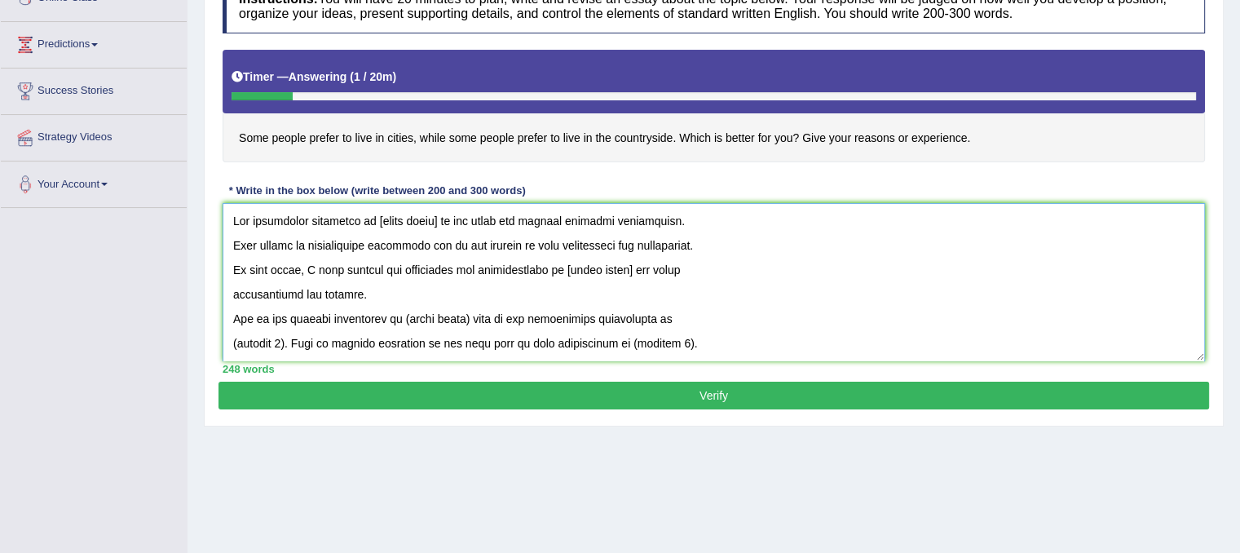
click at [437, 216] on textarea at bounding box center [714, 282] width 983 height 158
drag, startPoint x: 373, startPoint y: 218, endPoint x: 607, endPoint y: 225, distance: 235.0
click at [607, 225] on textarea at bounding box center [714, 282] width 983 height 158
drag, startPoint x: 242, startPoint y: 138, endPoint x: 326, endPoint y: 144, distance: 84.2
click at [326, 144] on h4 "Some people prefer to live in cities, while some people prefer to live in the c…" at bounding box center [714, 106] width 983 height 113
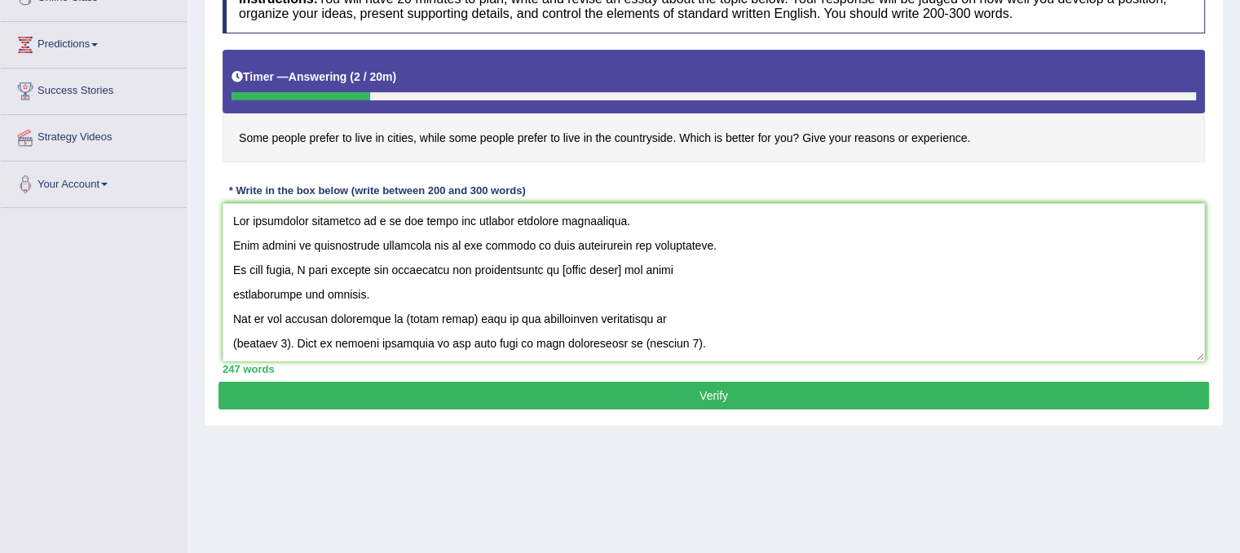
click at [284, 135] on h4 "Some people prefer to live in cities, while some people prefer to live in the c…" at bounding box center [714, 106] width 983 height 113
drag, startPoint x: 268, startPoint y: 135, endPoint x: 389, endPoint y: 185, distance: 130.8
click at [372, 150] on h4 "Some people prefer to live in cities, while some people prefer to live in the c…" at bounding box center [714, 106] width 983 height 113
click at [379, 221] on textarea at bounding box center [714, 282] width 983 height 158
drag, startPoint x: 400, startPoint y: 219, endPoint x: 682, endPoint y: 229, distance: 281.5
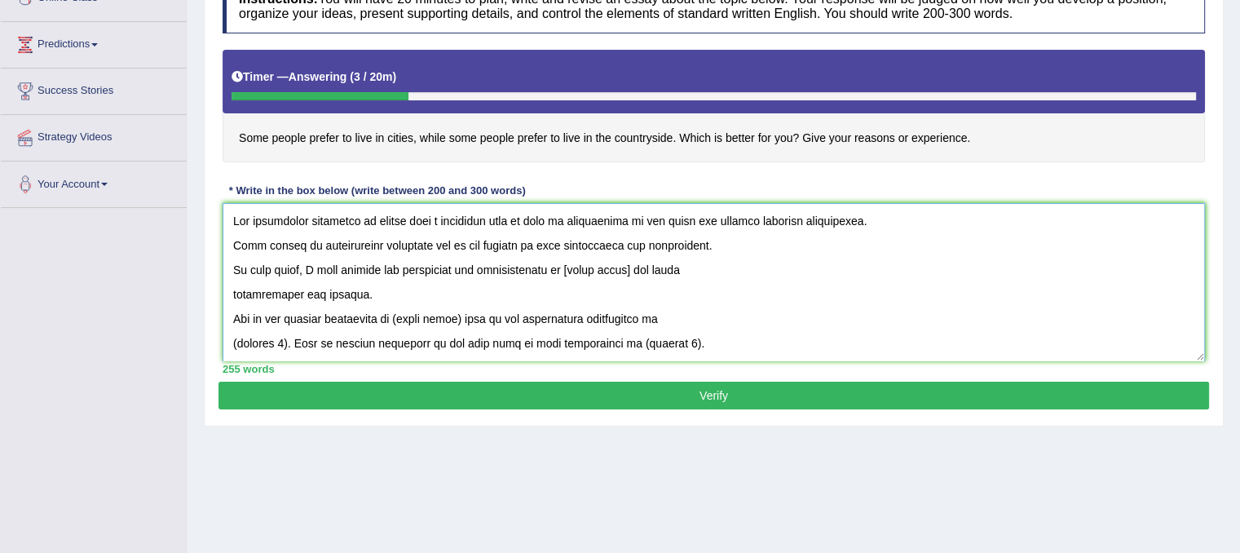
click at [682, 229] on textarea at bounding box center [714, 282] width 983 height 158
click at [613, 221] on textarea at bounding box center [714, 282] width 983 height 158
click at [404, 219] on textarea at bounding box center [714, 282] width 983 height 158
click at [375, 219] on textarea at bounding box center [714, 282] width 983 height 158
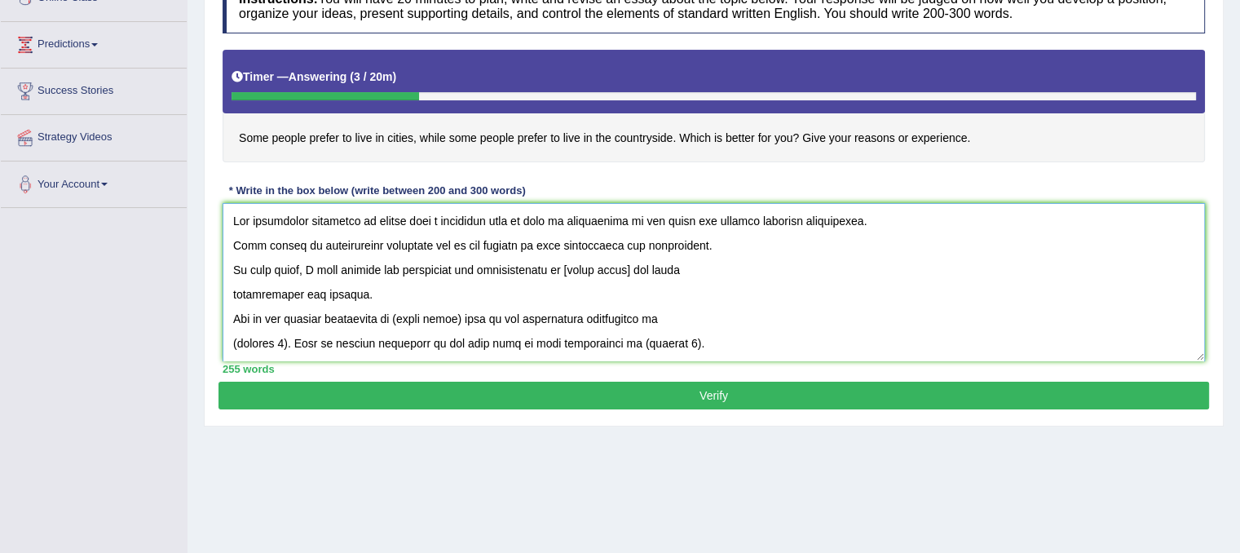
drag, startPoint x: 375, startPoint y: 219, endPoint x: 626, endPoint y: 229, distance: 251.3
click at [626, 229] on textarea at bounding box center [714, 282] width 983 height 158
click at [630, 267] on textarea at bounding box center [714, 282] width 983 height 158
paste textarea "people have a prefrence live in city or countryside"
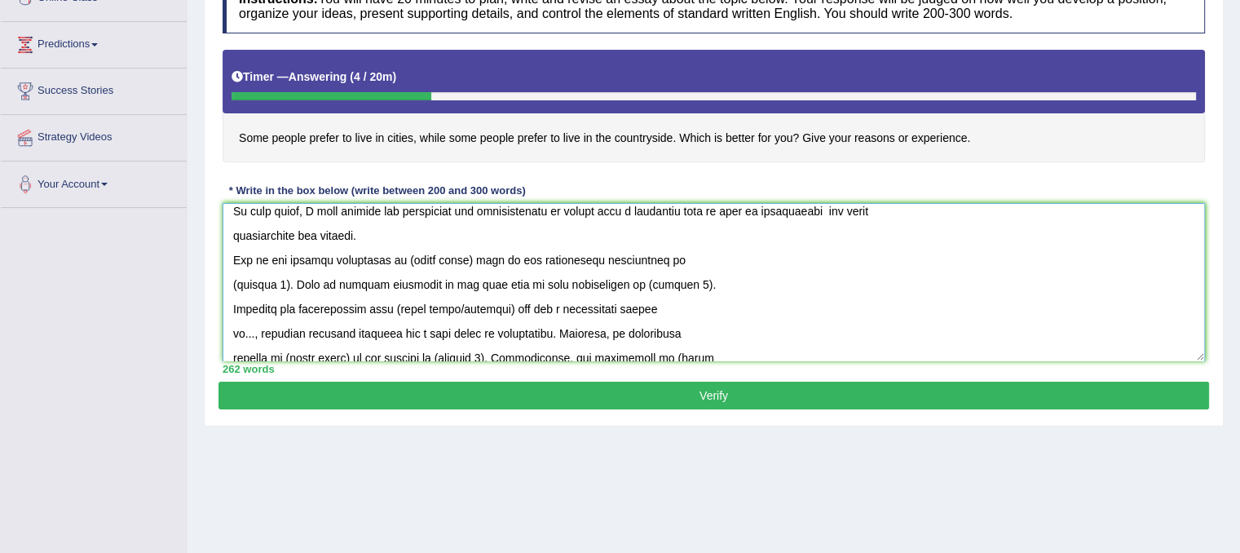
scroll to position [82, 0]
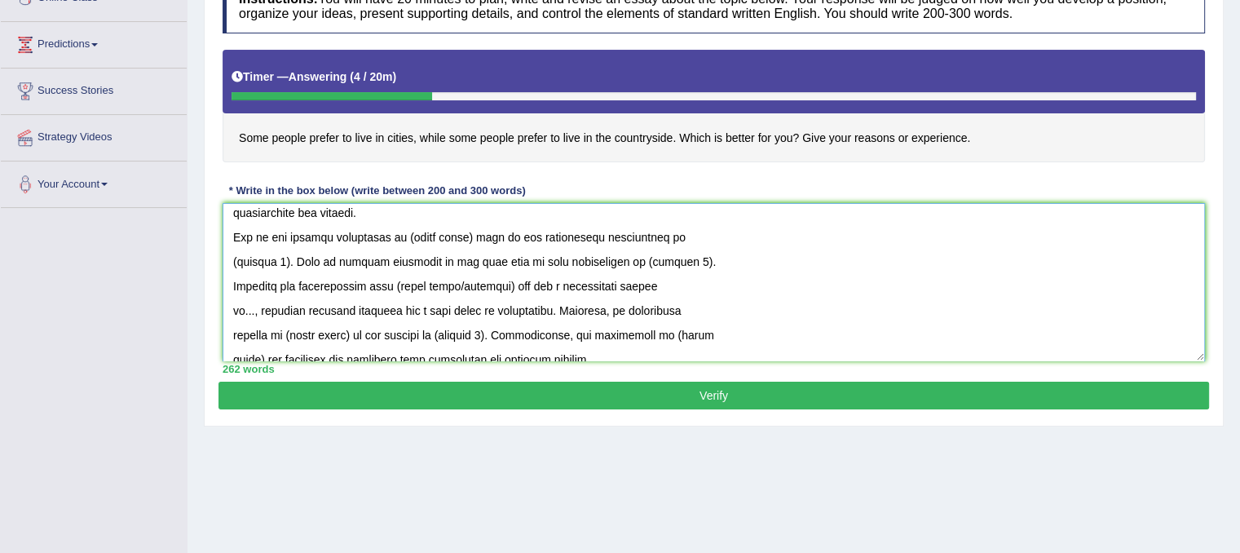
click at [470, 237] on textarea at bounding box center [714, 282] width 983 height 158
paste textarea "people have a prefrence live in city or countryside"
click at [517, 285] on textarea at bounding box center [714, 282] width 983 height 158
paste textarea "people have a prefrence live in city or countryside"
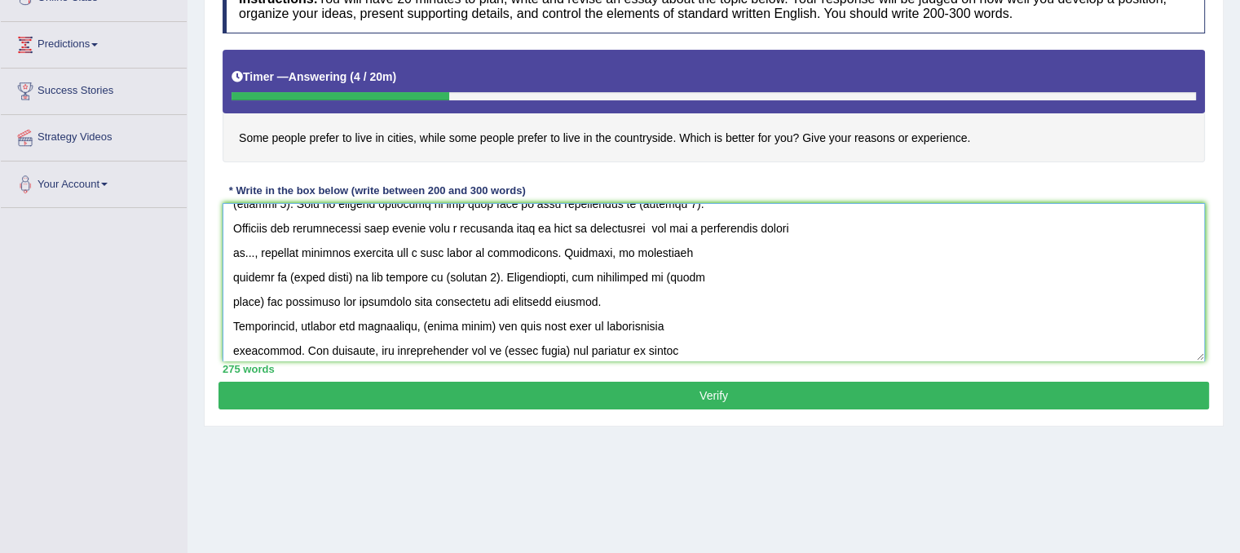
scroll to position [163, 0]
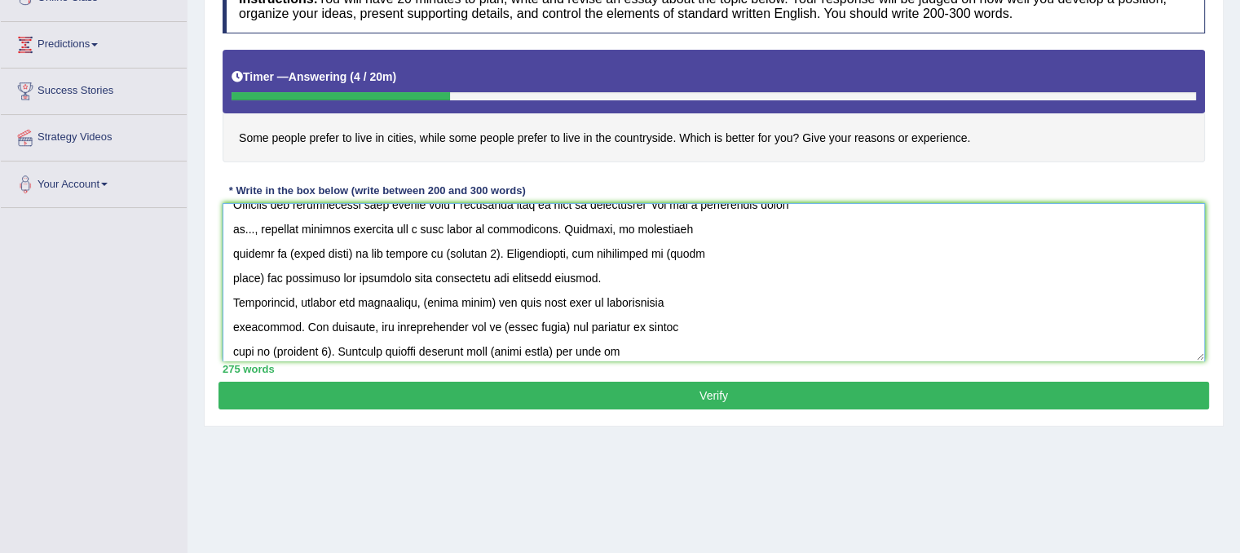
click at [345, 249] on textarea at bounding box center [714, 282] width 983 height 158
click at [347, 249] on textarea at bounding box center [714, 282] width 983 height 158
paste textarea "people have a prefrence live in city or countryside"
click at [347, 249] on textarea at bounding box center [714, 282] width 983 height 158
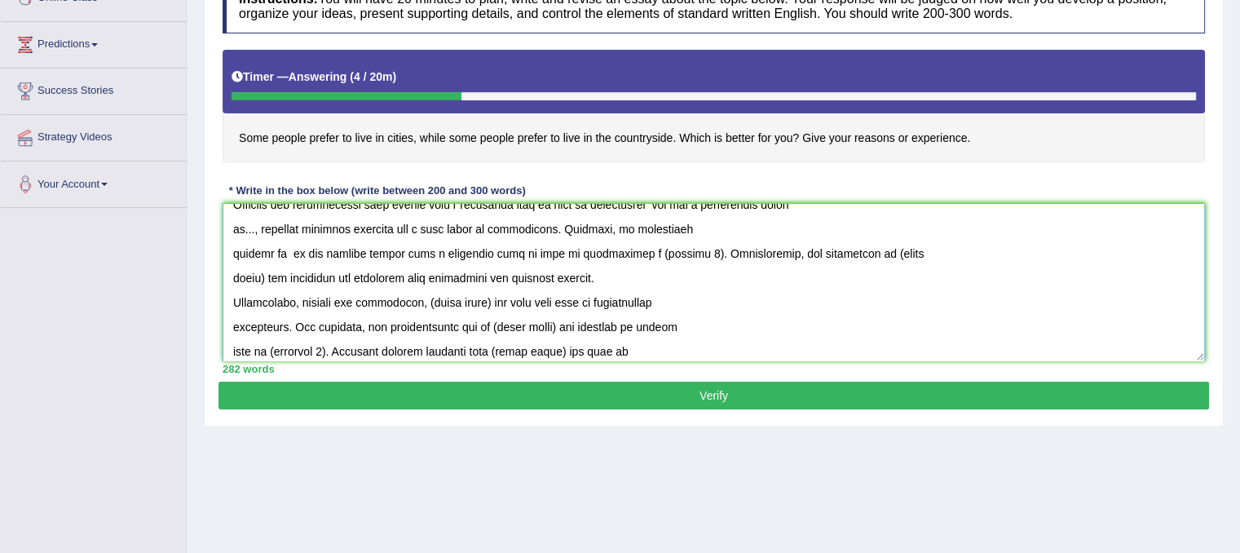
click at [262, 275] on textarea at bounding box center [714, 282] width 983 height 158
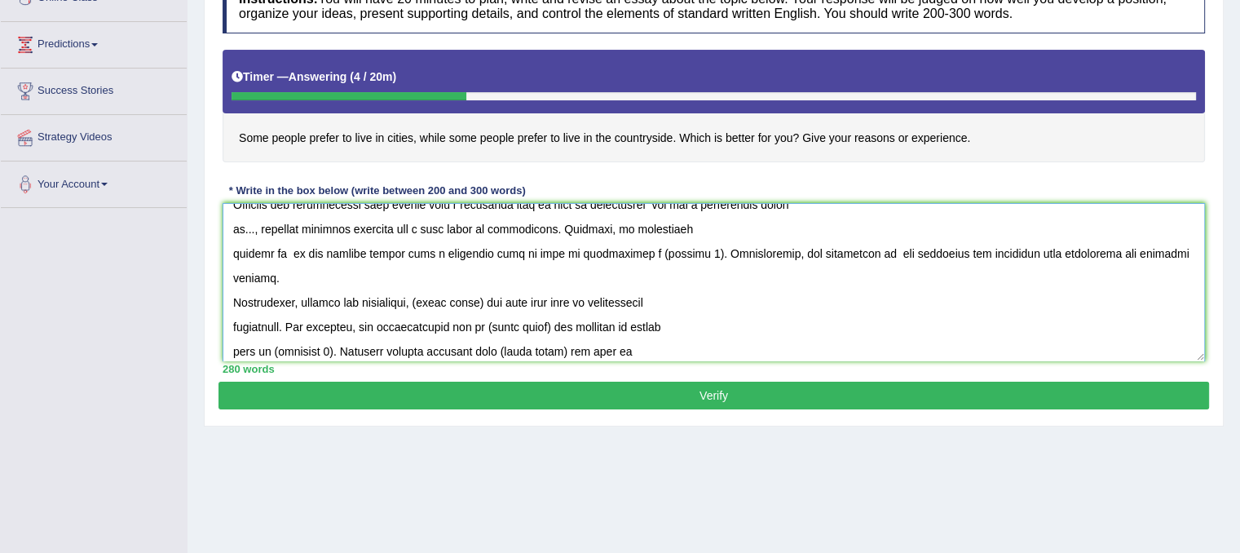
drag, startPoint x: 263, startPoint y: 274, endPoint x: 829, endPoint y: 254, distance: 566.3
click at [829, 254] on textarea at bounding box center [714, 282] width 983 height 158
click at [834, 251] on textarea at bounding box center [714, 282] width 983 height 158
paste textarea "people have a prefrence live in city or countryside"
click at [489, 298] on textarea at bounding box center [714, 282] width 983 height 158
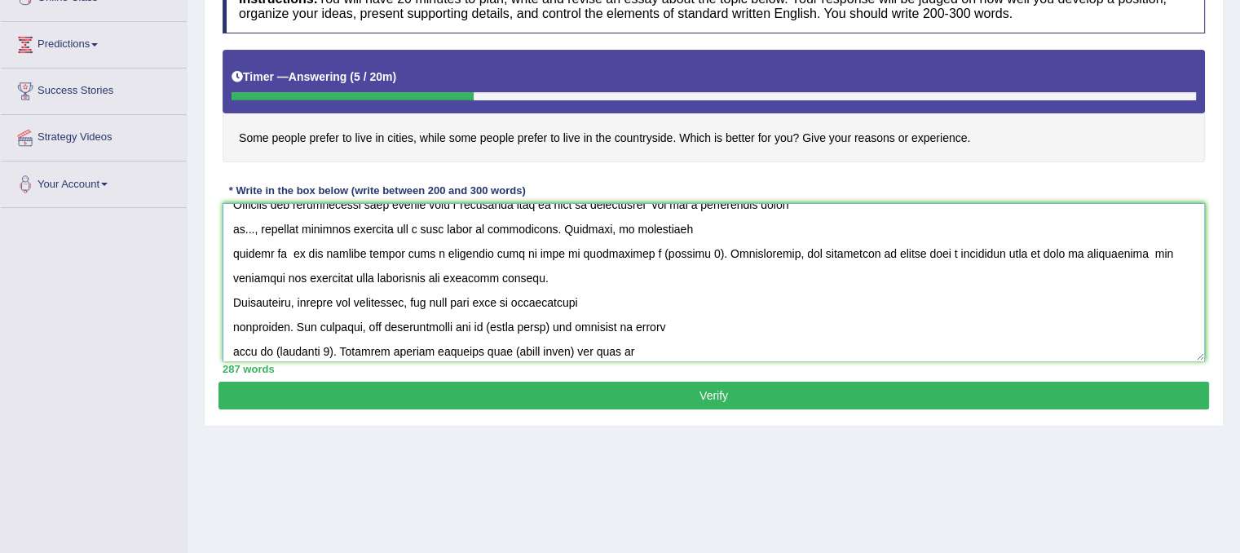
click at [421, 301] on textarea at bounding box center [714, 282] width 983 height 158
paste textarea "people have a prefrence live in city or countryside"
click at [552, 324] on textarea at bounding box center [714, 282] width 983 height 158
click at [482, 325] on textarea at bounding box center [714, 282] width 983 height 158
paste textarea "people have a prefrence live in city or countryside"
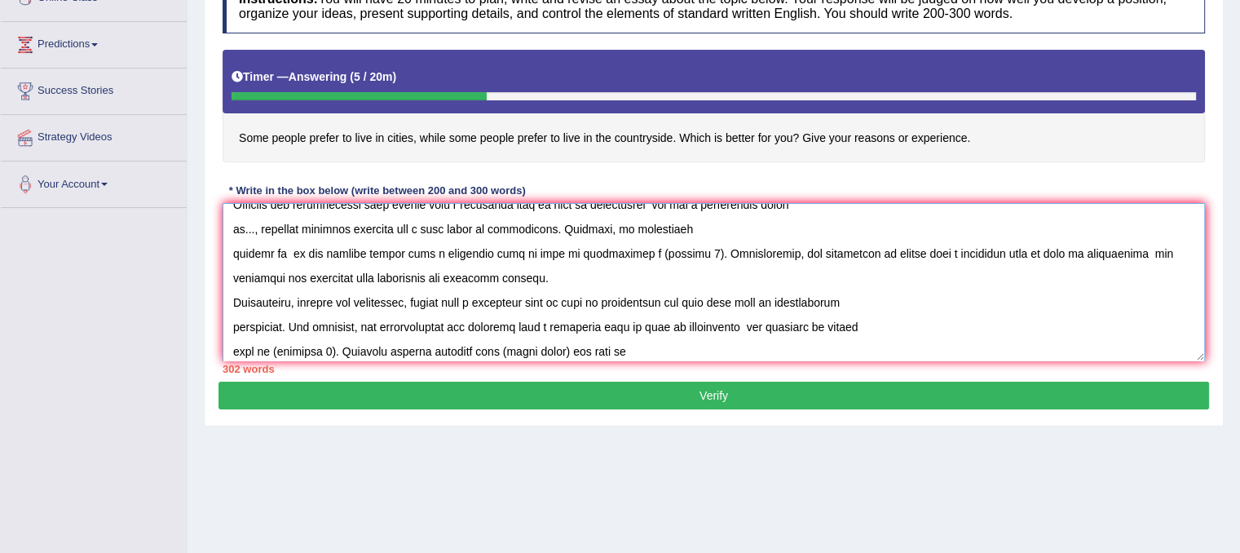
click at [480, 325] on textarea at bounding box center [714, 282] width 983 height 158
click at [484, 324] on textarea at bounding box center [714, 282] width 983 height 158
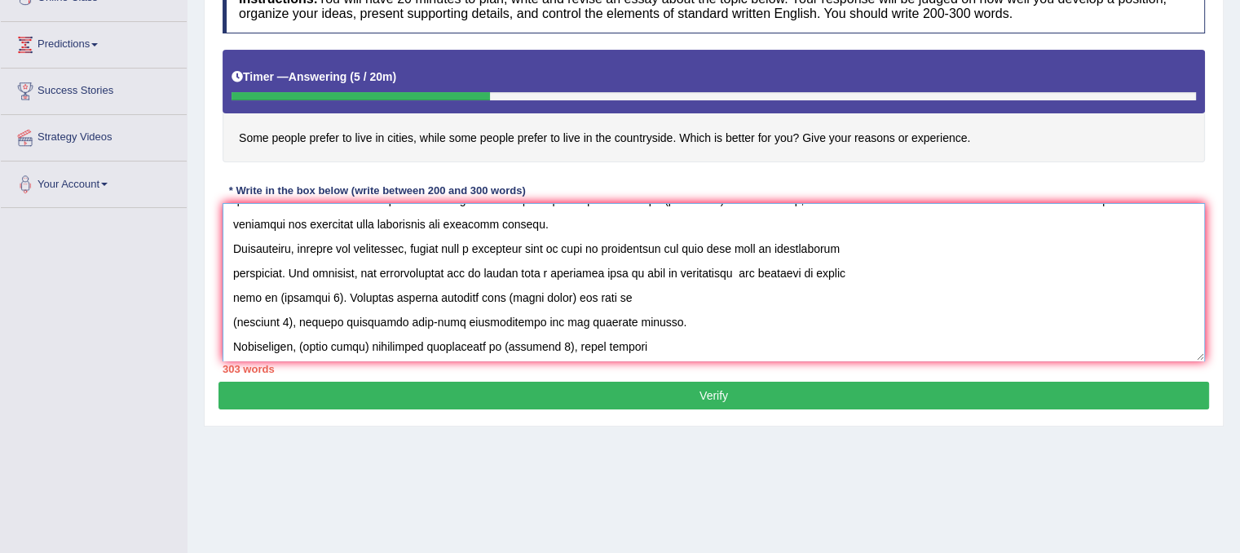
scroll to position [245, 0]
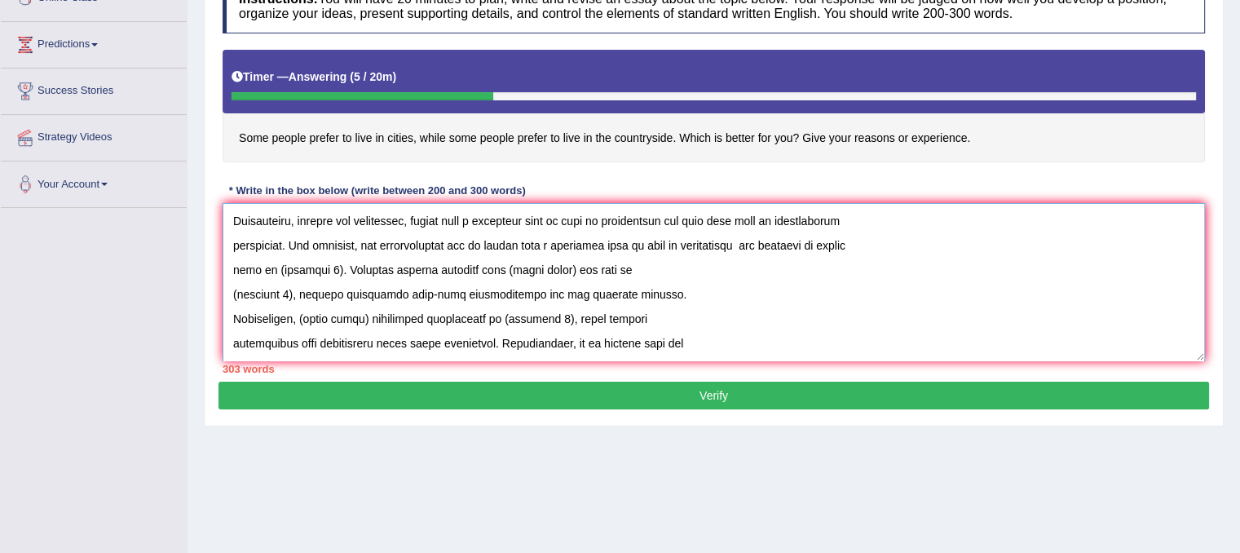
click at [571, 268] on textarea at bounding box center [714, 282] width 983 height 158
paste textarea "people have a prefrence live in city or countryside"
click at [367, 316] on textarea at bounding box center [714, 282] width 983 height 158
paste textarea "people have a prefrence live in city or countryside"
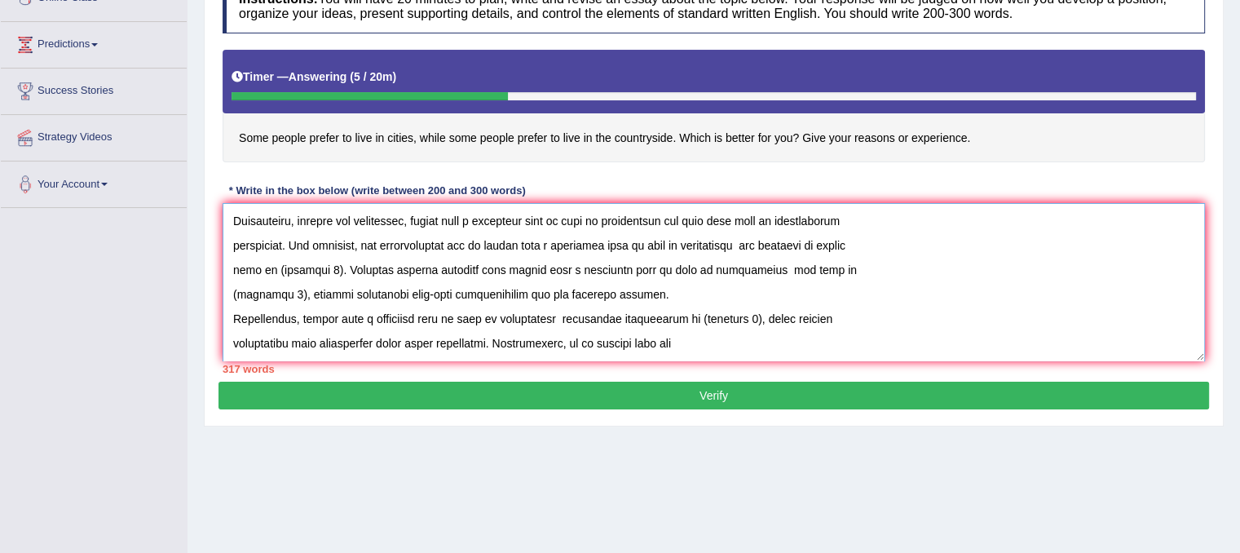
scroll to position [326, 0]
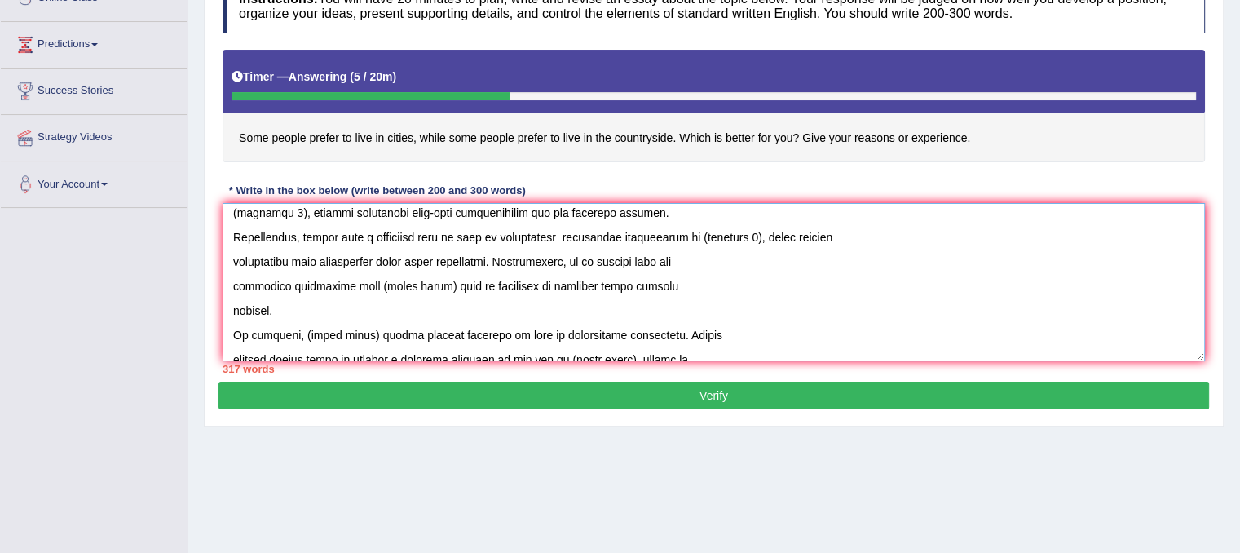
click at [435, 282] on textarea at bounding box center [714, 282] width 983 height 158
paste textarea "people have a prefrence live in city or countryside"
click at [362, 336] on textarea at bounding box center [714, 282] width 983 height 158
paste textarea "people have a prefrence live in city or countryside"
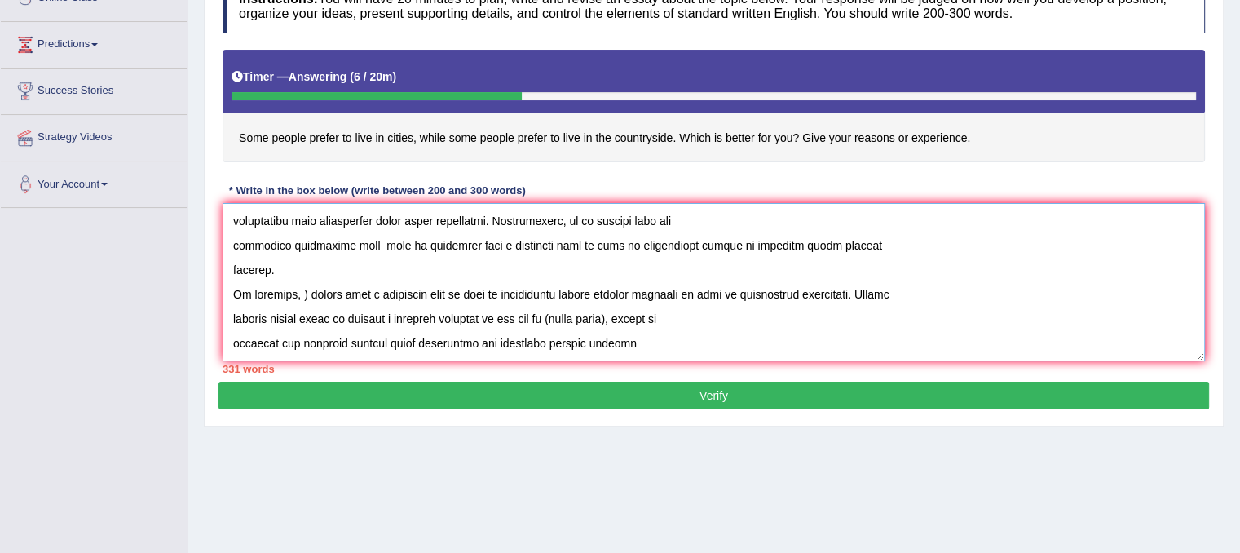
scroll to position [303, 0]
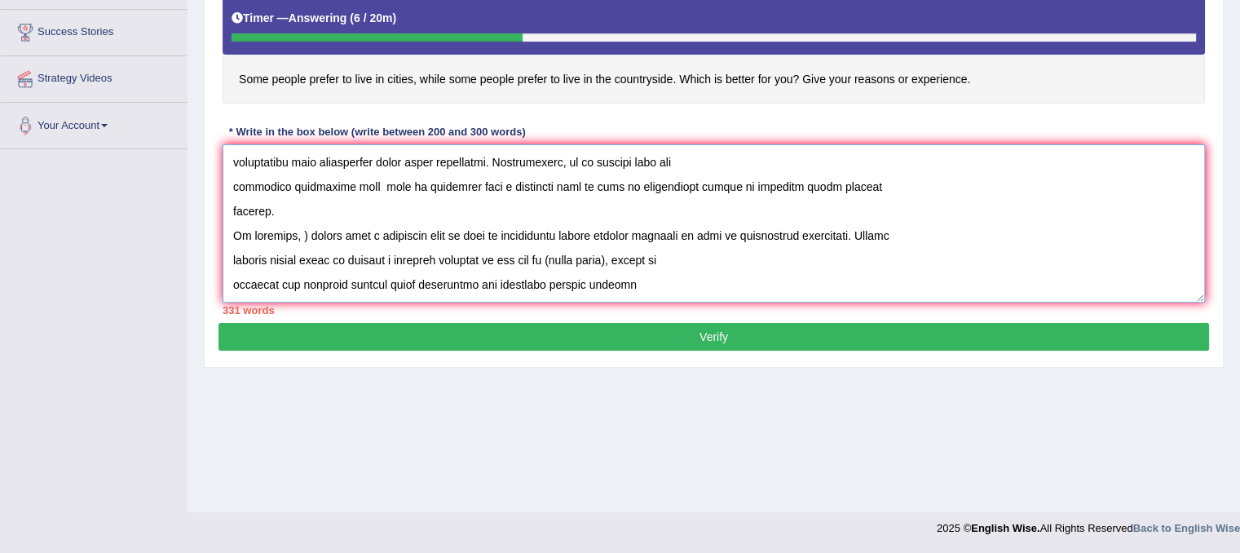
click at [628, 262] on textarea at bounding box center [714, 223] width 983 height 158
paste textarea "people have a prefrence live in city or countryside"
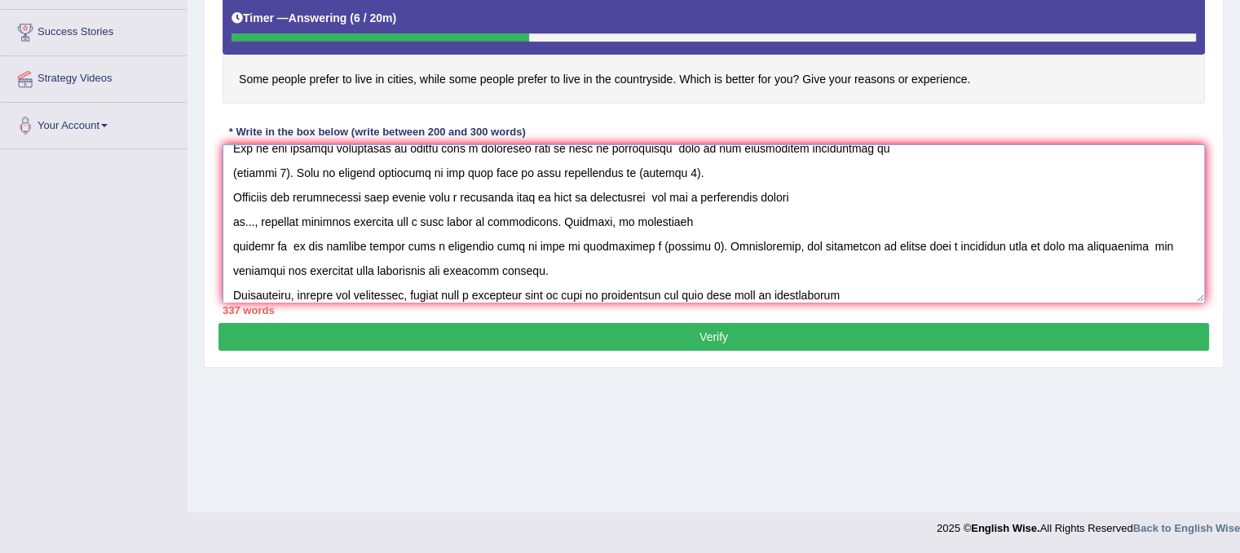
scroll to position [0, 0]
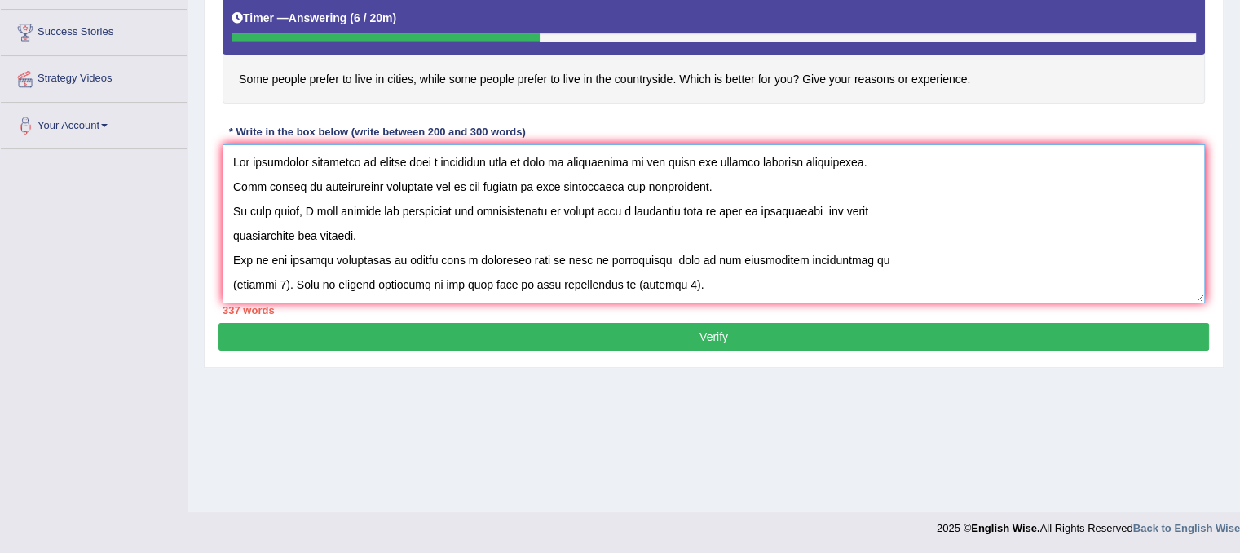
click at [551, 212] on textarea at bounding box center [714, 223] width 983 height 158
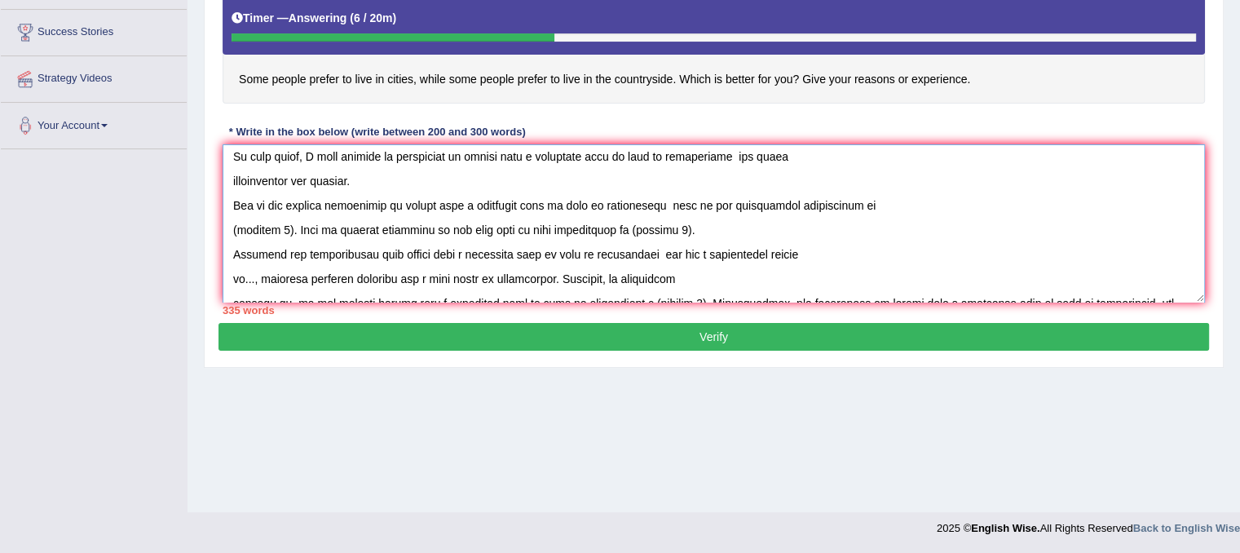
scroll to position [82, 0]
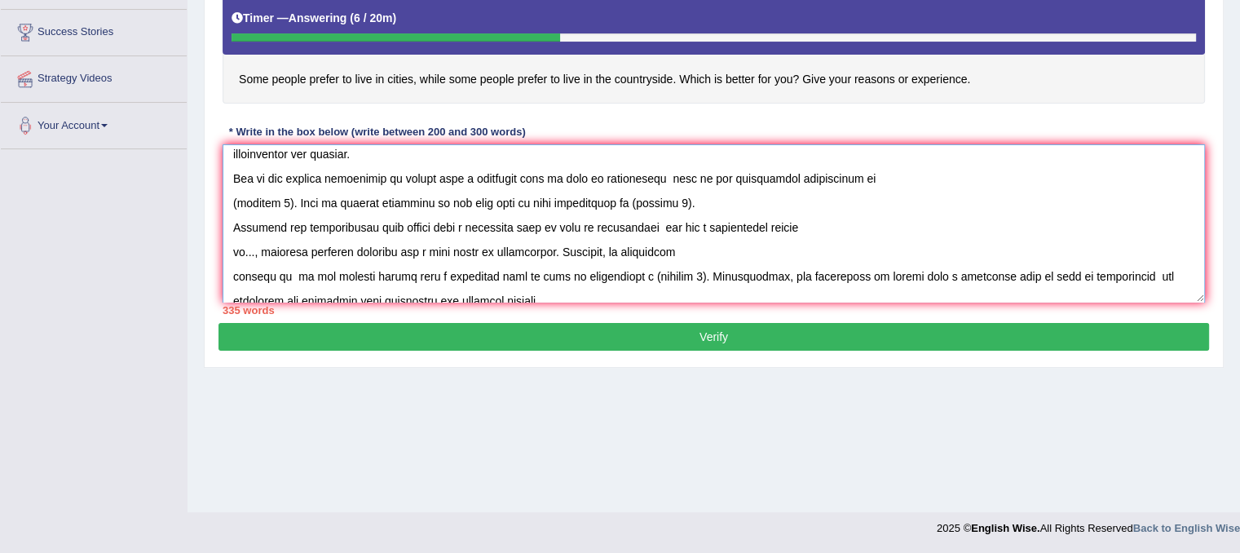
click at [284, 200] on textarea at bounding box center [714, 223] width 983 height 158
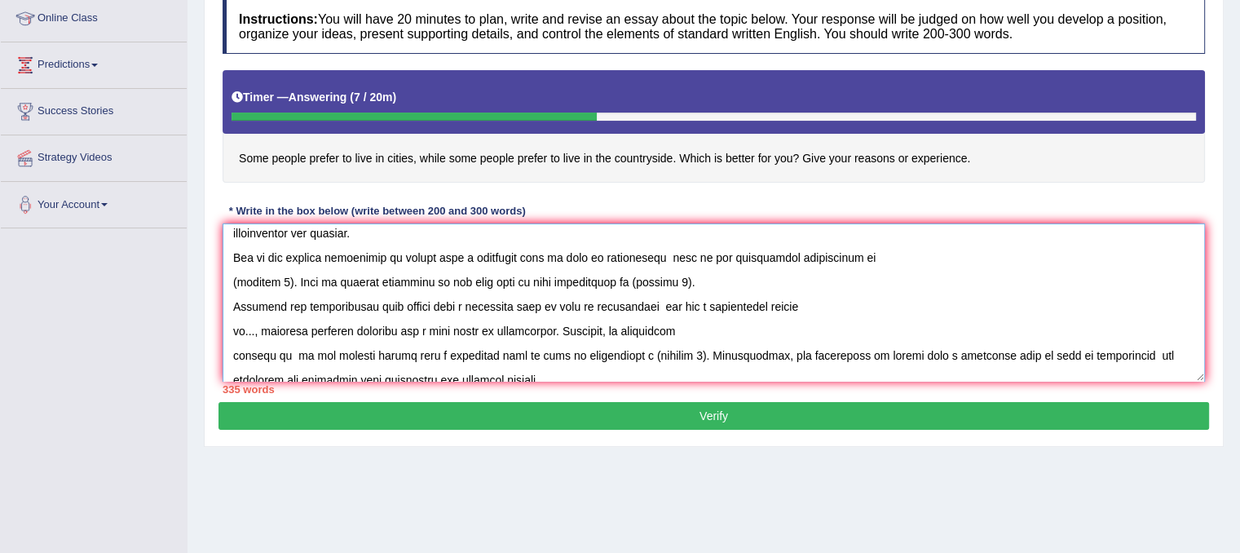
scroll to position [303, 0]
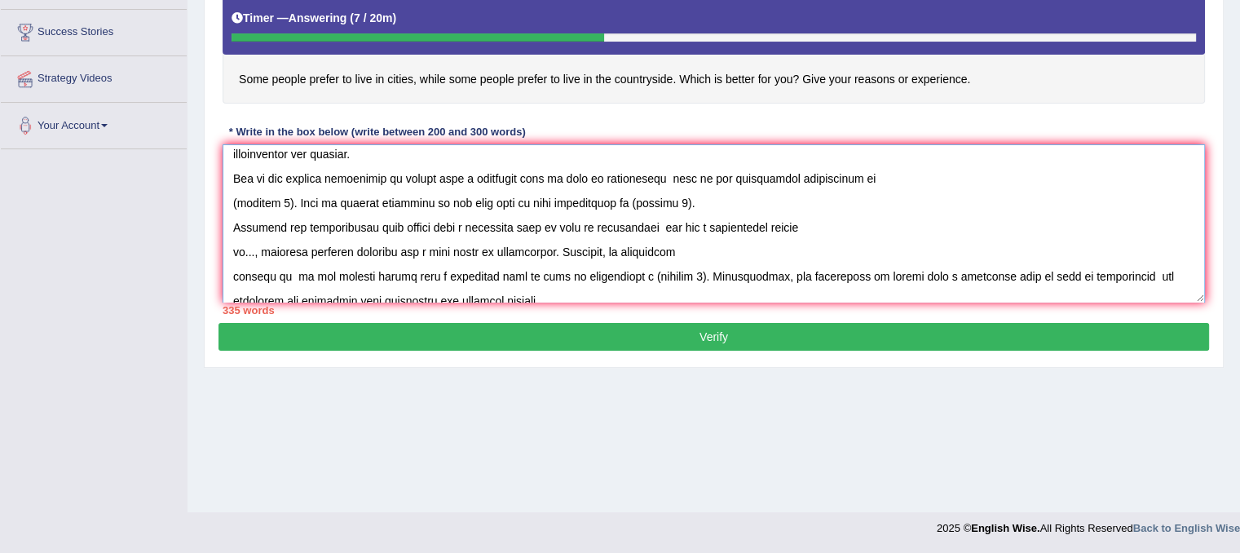
click at [656, 174] on textarea at bounding box center [714, 223] width 983 height 158
click at [284, 196] on textarea at bounding box center [714, 223] width 983 height 158
click at [649, 201] on textarea at bounding box center [714, 223] width 983 height 158
click at [647, 201] on textarea at bounding box center [714, 223] width 983 height 158
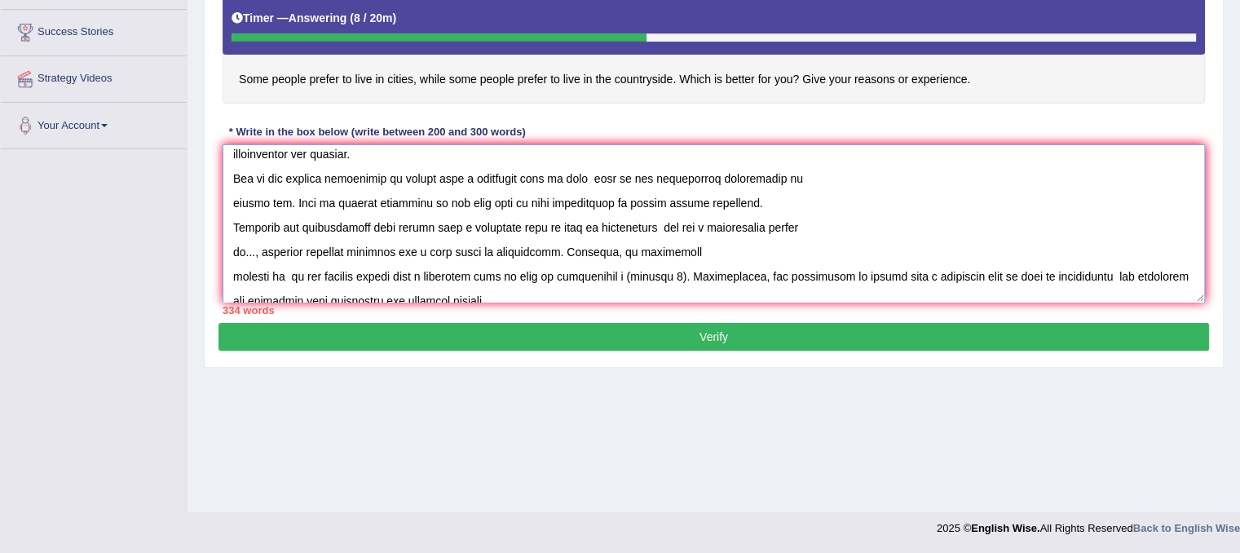
click at [652, 223] on textarea at bounding box center [714, 223] width 983 height 158
click at [583, 223] on textarea at bounding box center [714, 223] width 983 height 158
click at [254, 249] on textarea at bounding box center [714, 223] width 983 height 158
click at [255, 250] on textarea at bounding box center [714, 223] width 983 height 158
click at [660, 273] on textarea at bounding box center [714, 223] width 983 height 158
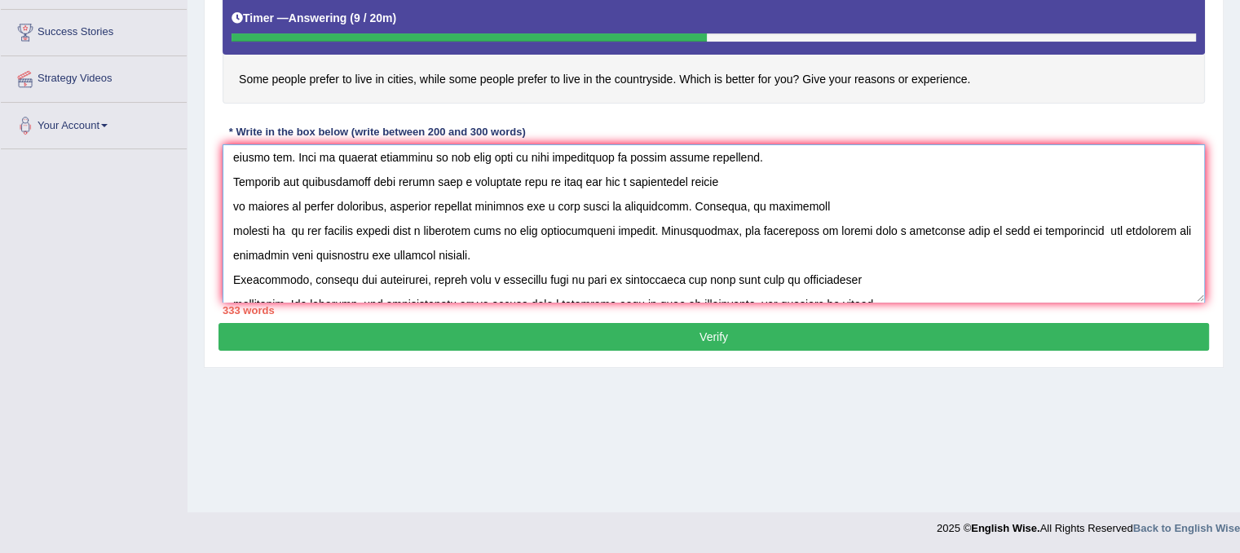
scroll to position [163, 0]
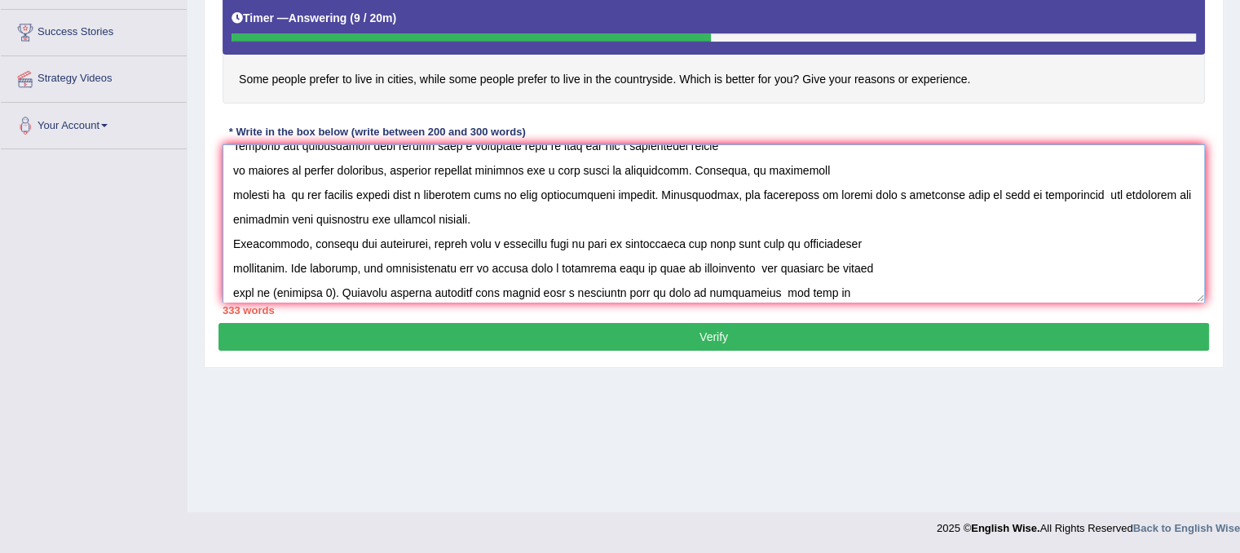
click at [610, 240] on textarea at bounding box center [714, 223] width 983 height 158
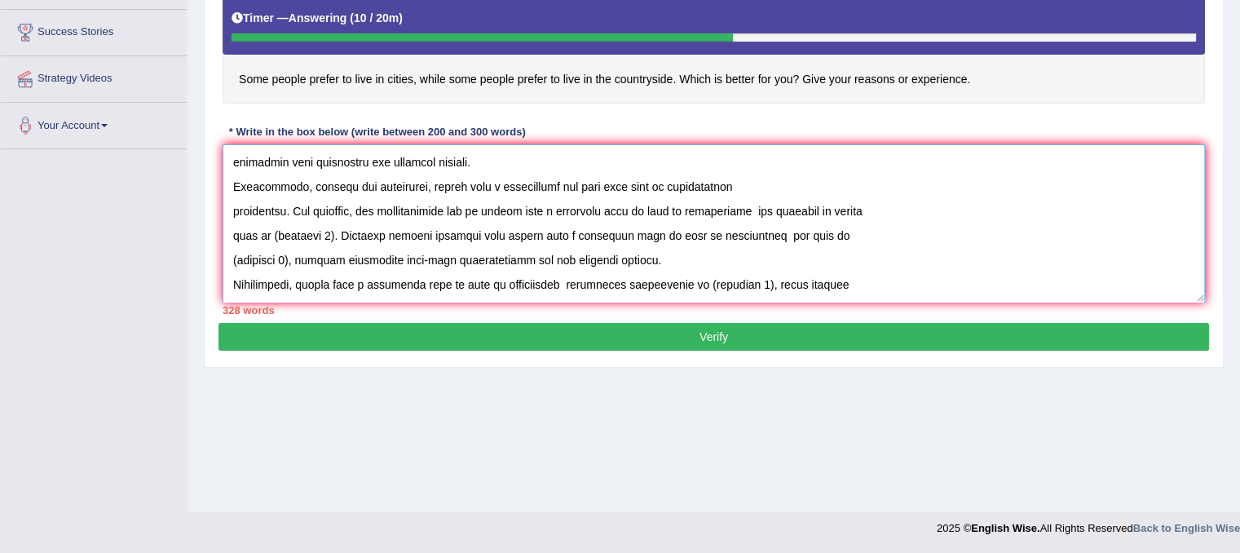
scroll to position [245, 0]
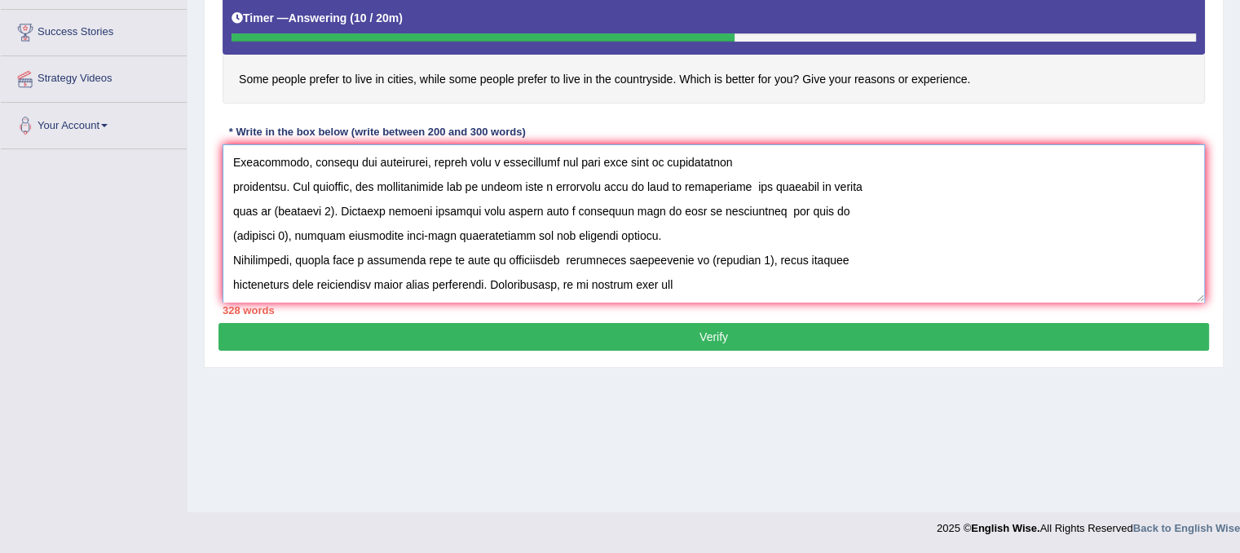
click at [341, 210] on textarea at bounding box center [714, 223] width 983 height 158
click at [779, 208] on textarea at bounding box center [714, 223] width 983 height 158
click at [299, 228] on textarea at bounding box center [714, 223] width 983 height 158
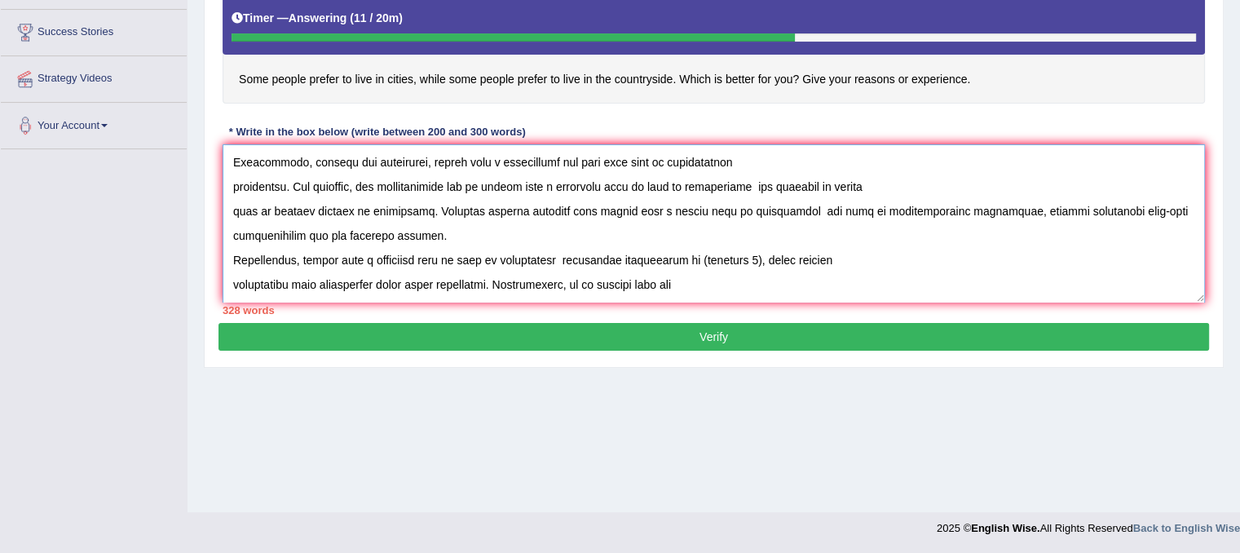
click at [751, 257] on textarea at bounding box center [714, 223] width 983 height 158
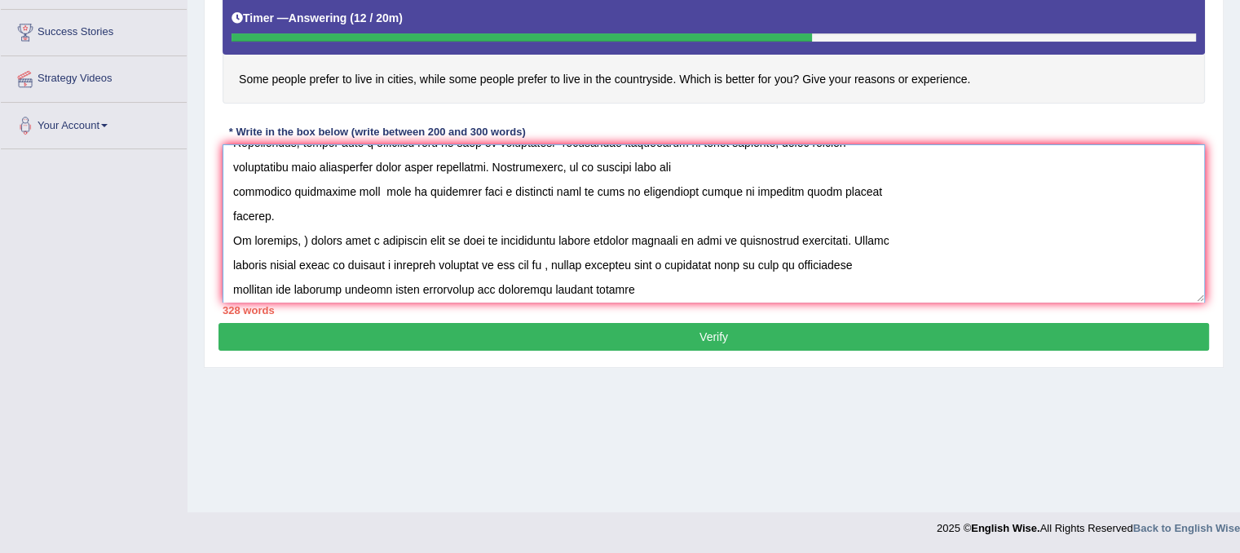
scroll to position [367, 0]
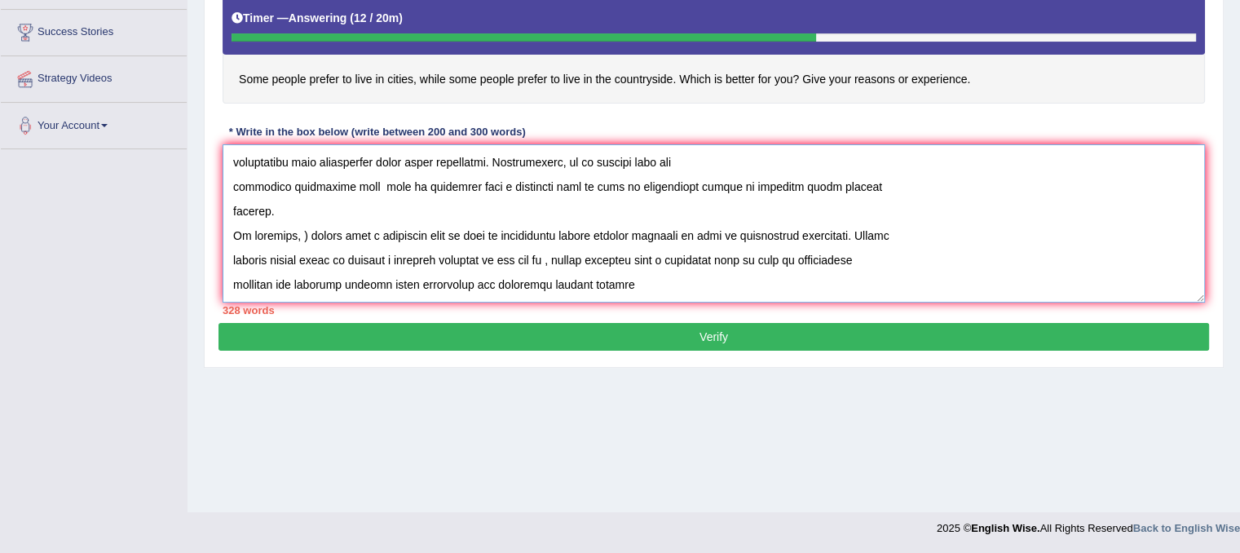
click at [303, 233] on textarea at bounding box center [714, 223] width 983 height 158
click at [629, 282] on textarea at bounding box center [714, 223] width 983 height 158
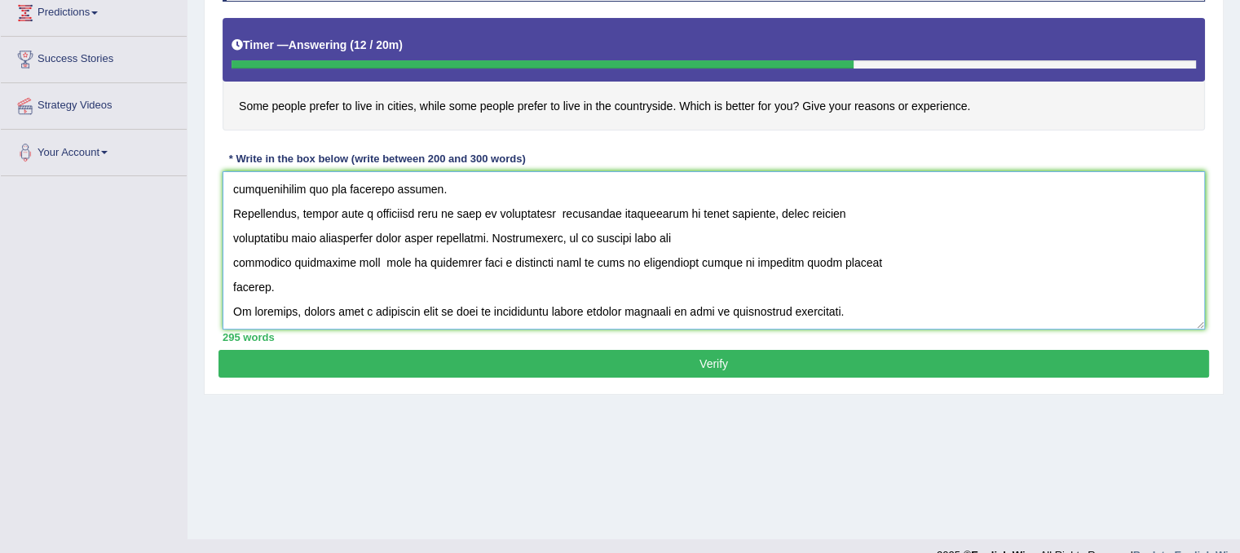
scroll to position [303, 0]
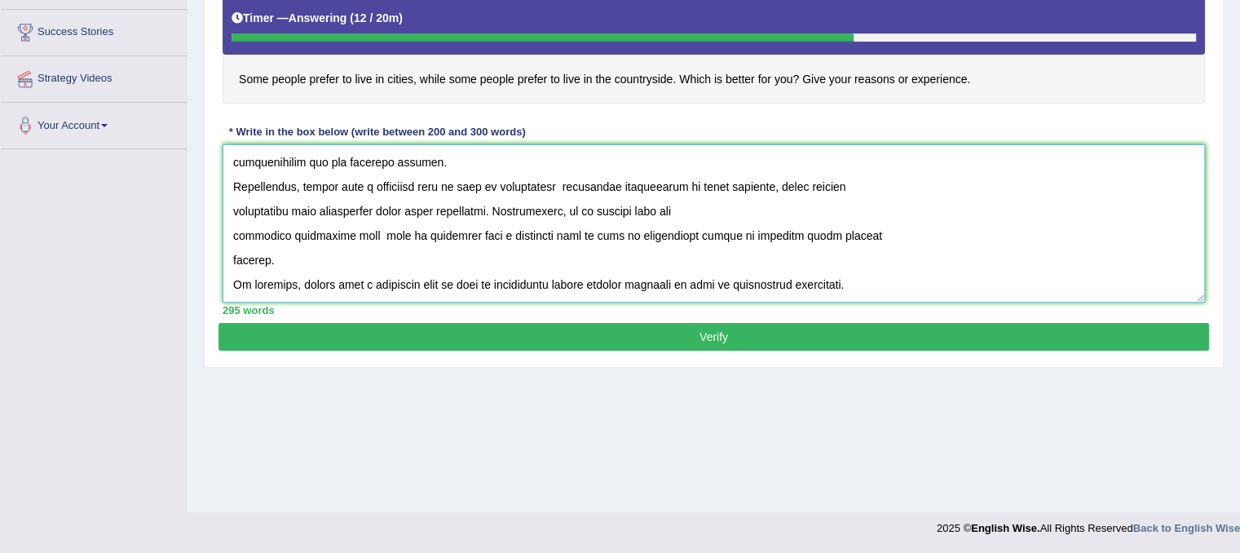
type textarea "The increasing influence of people have a prefrence live in city or countryside…"
click at [609, 329] on button "Verify" at bounding box center [714, 337] width 991 height 28
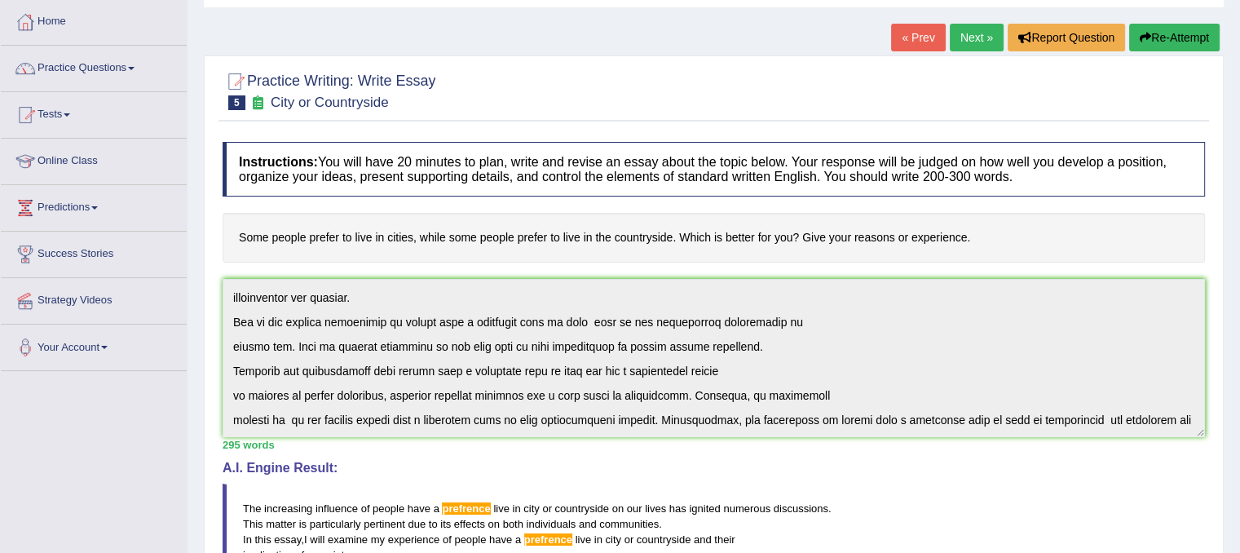
scroll to position [0, 0]
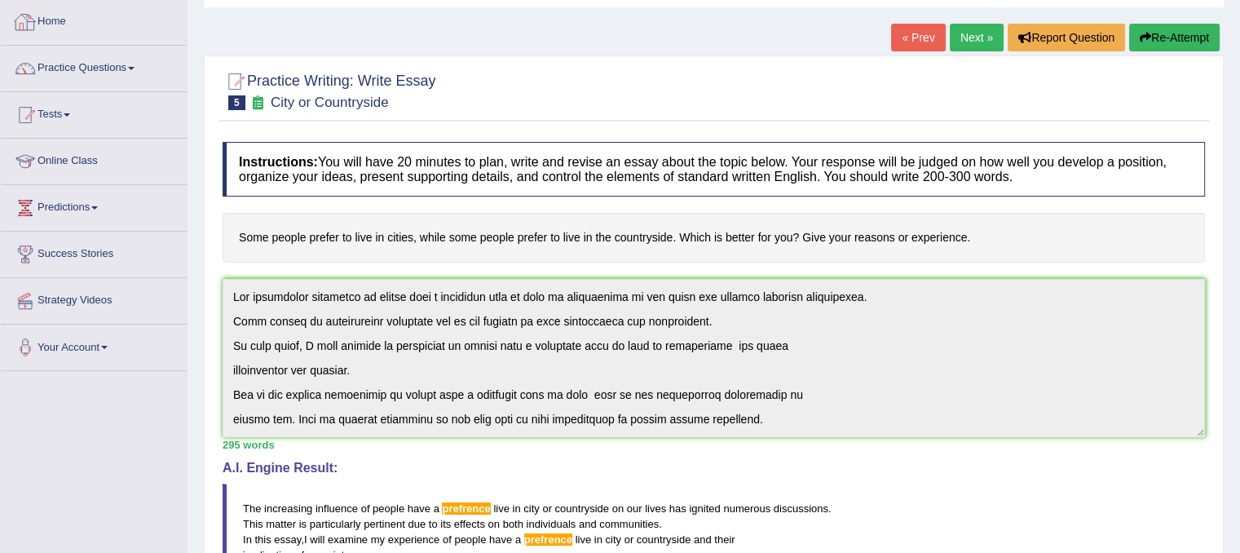
click at [59, 21] on link "Home" at bounding box center [94, 19] width 186 height 41
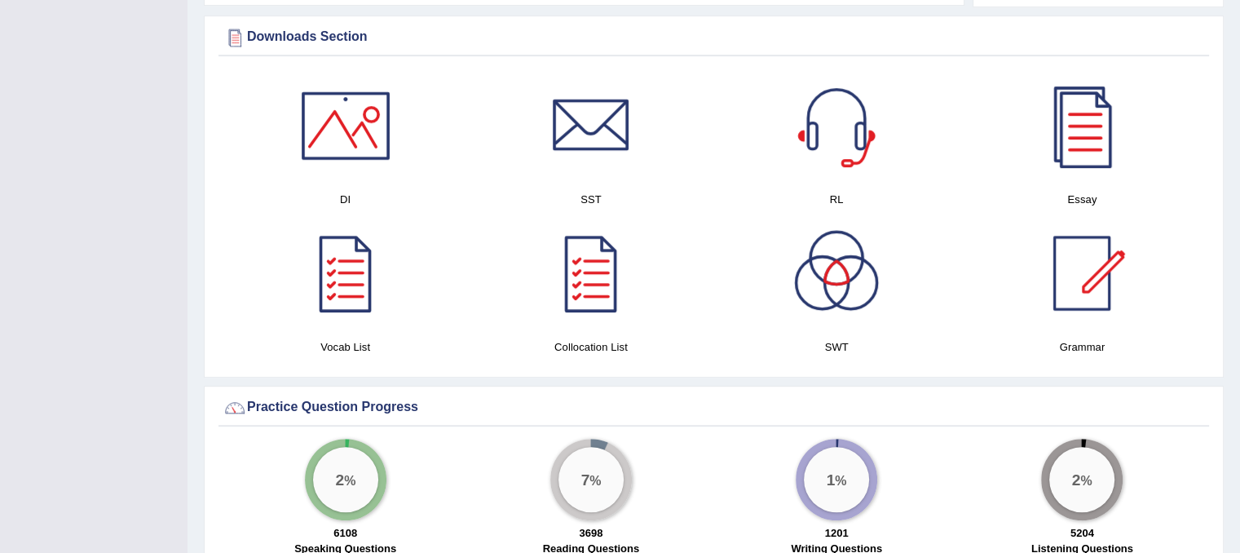
scroll to position [408, 0]
